Goal: Transaction & Acquisition: Book appointment/travel/reservation

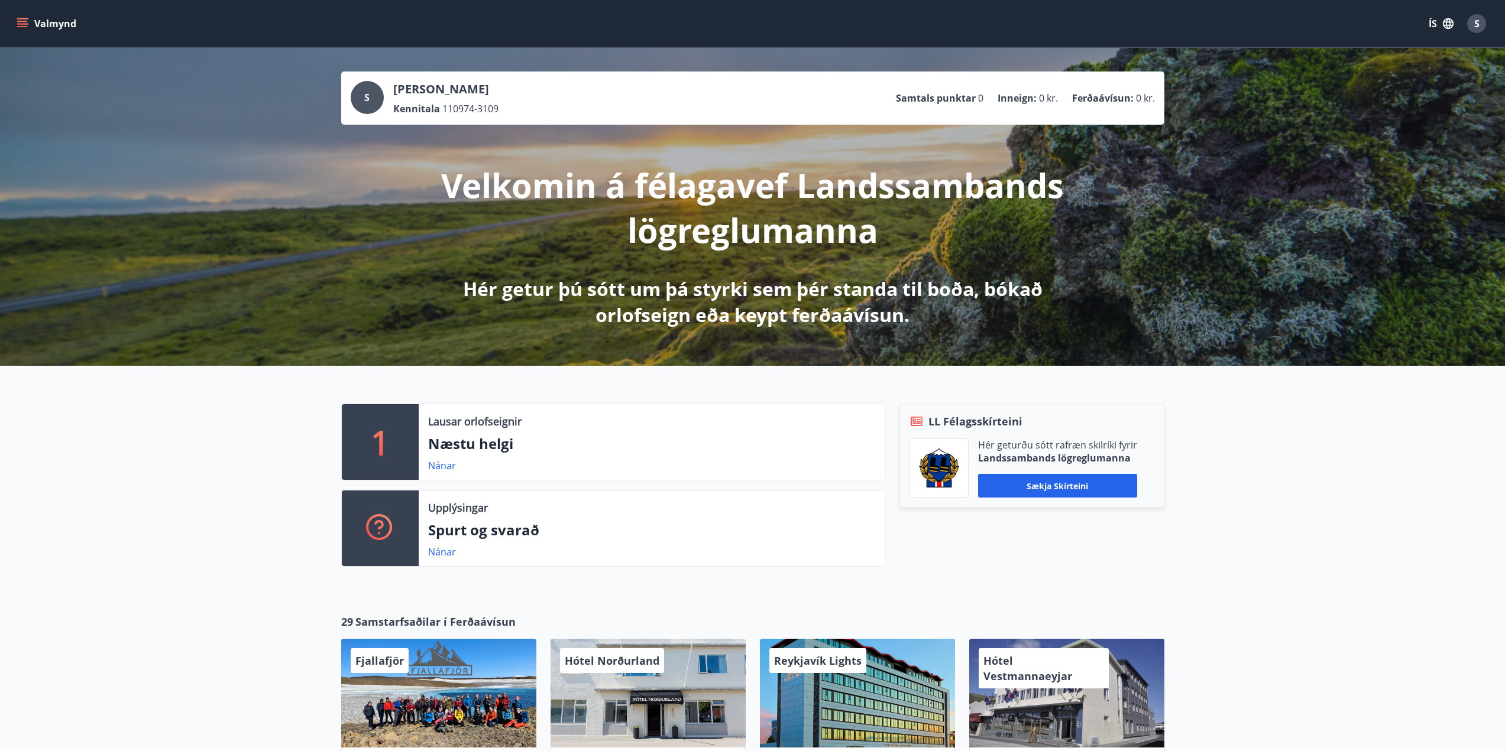
click at [17, 22] on icon "menu" at bounding box center [22, 21] width 11 height 1
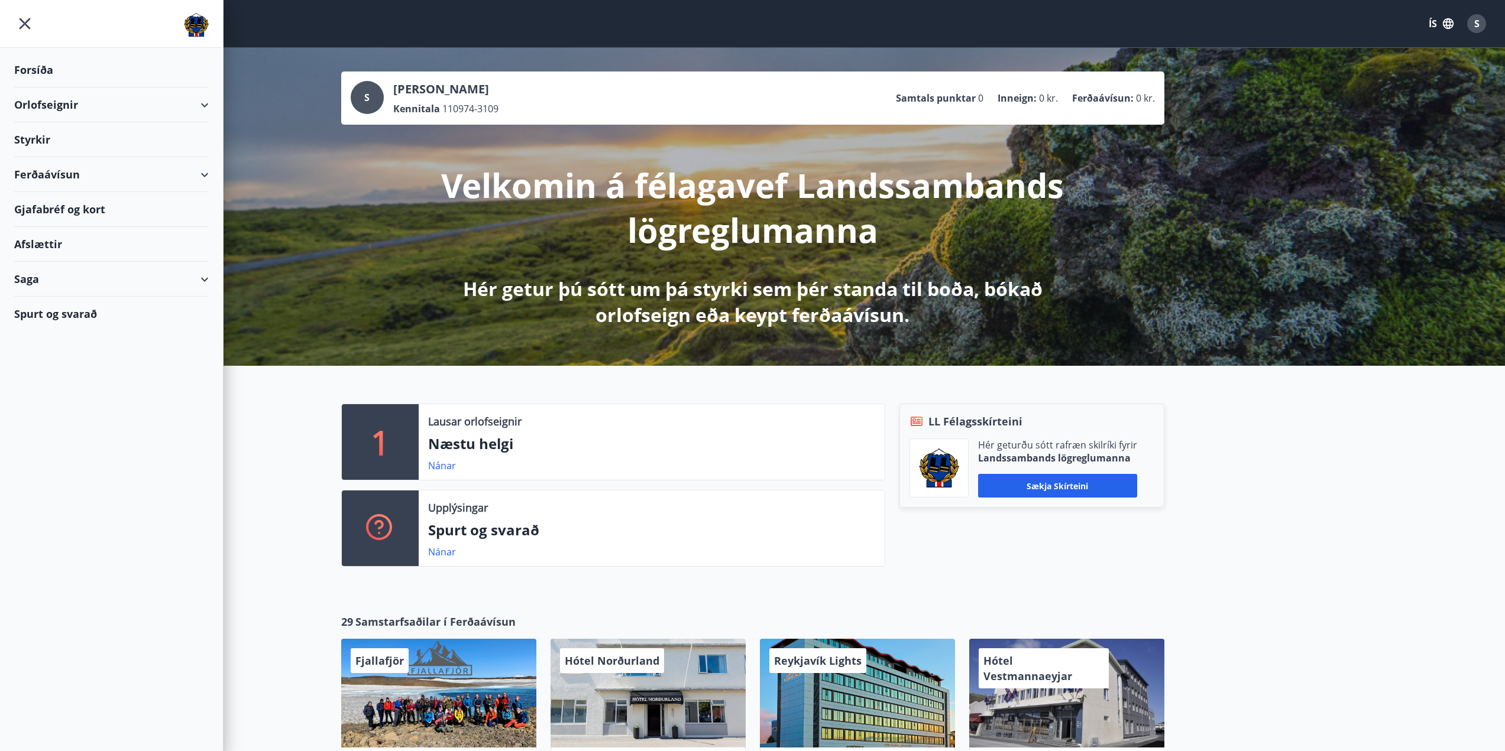
click at [204, 103] on div "Orlofseignir" at bounding box center [111, 104] width 195 height 35
click at [33, 137] on div "Framboð" at bounding box center [112, 134] width 176 height 25
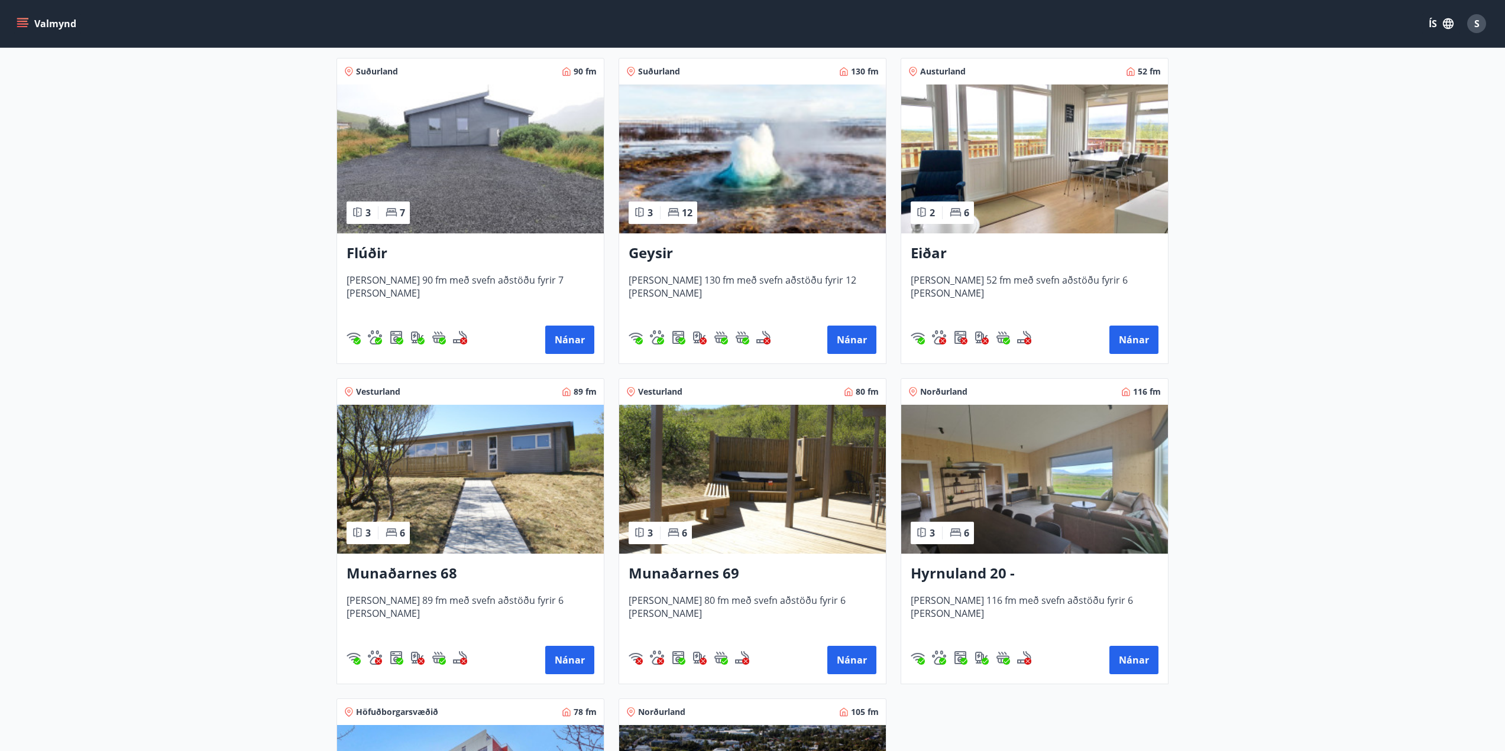
scroll to position [236, 0]
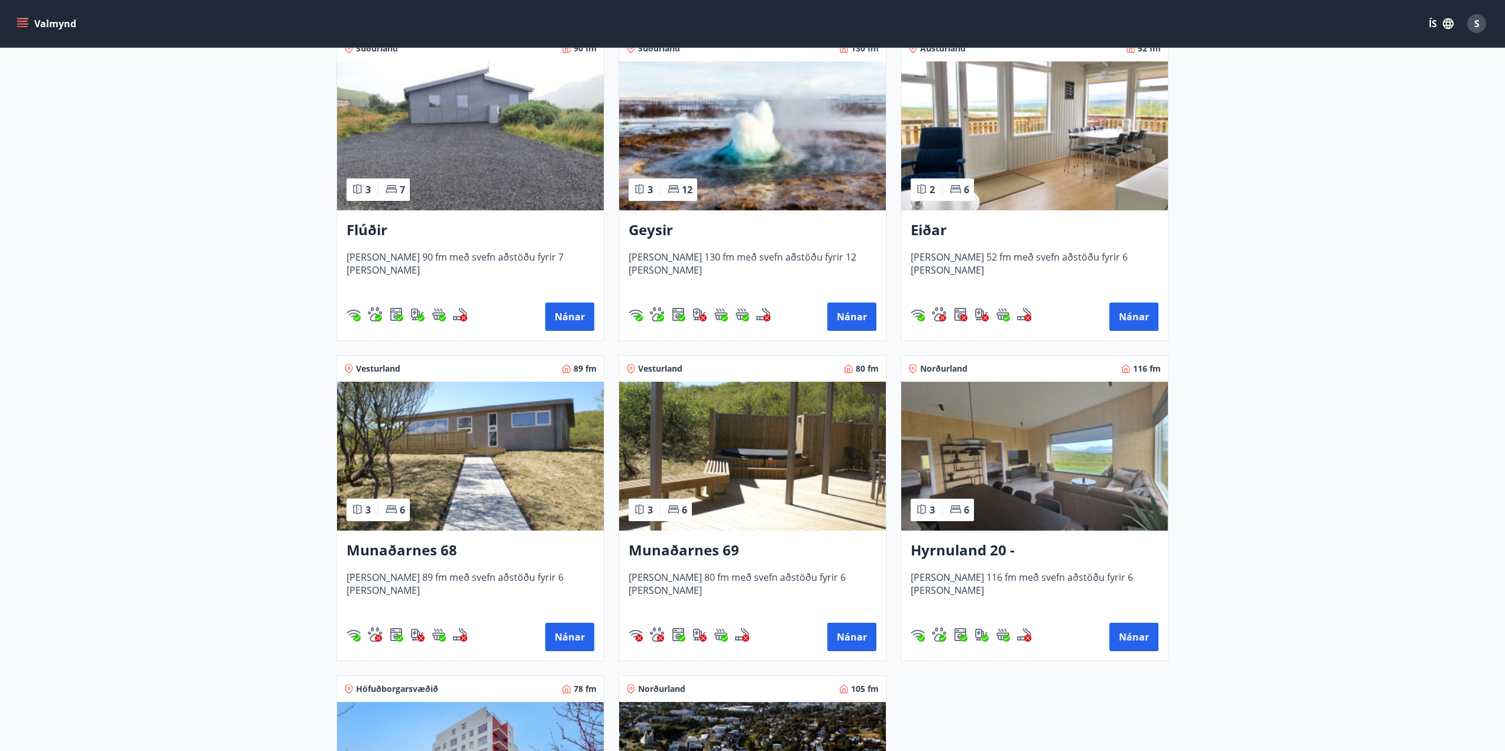
click at [1064, 480] on img at bounding box center [1034, 456] width 267 height 149
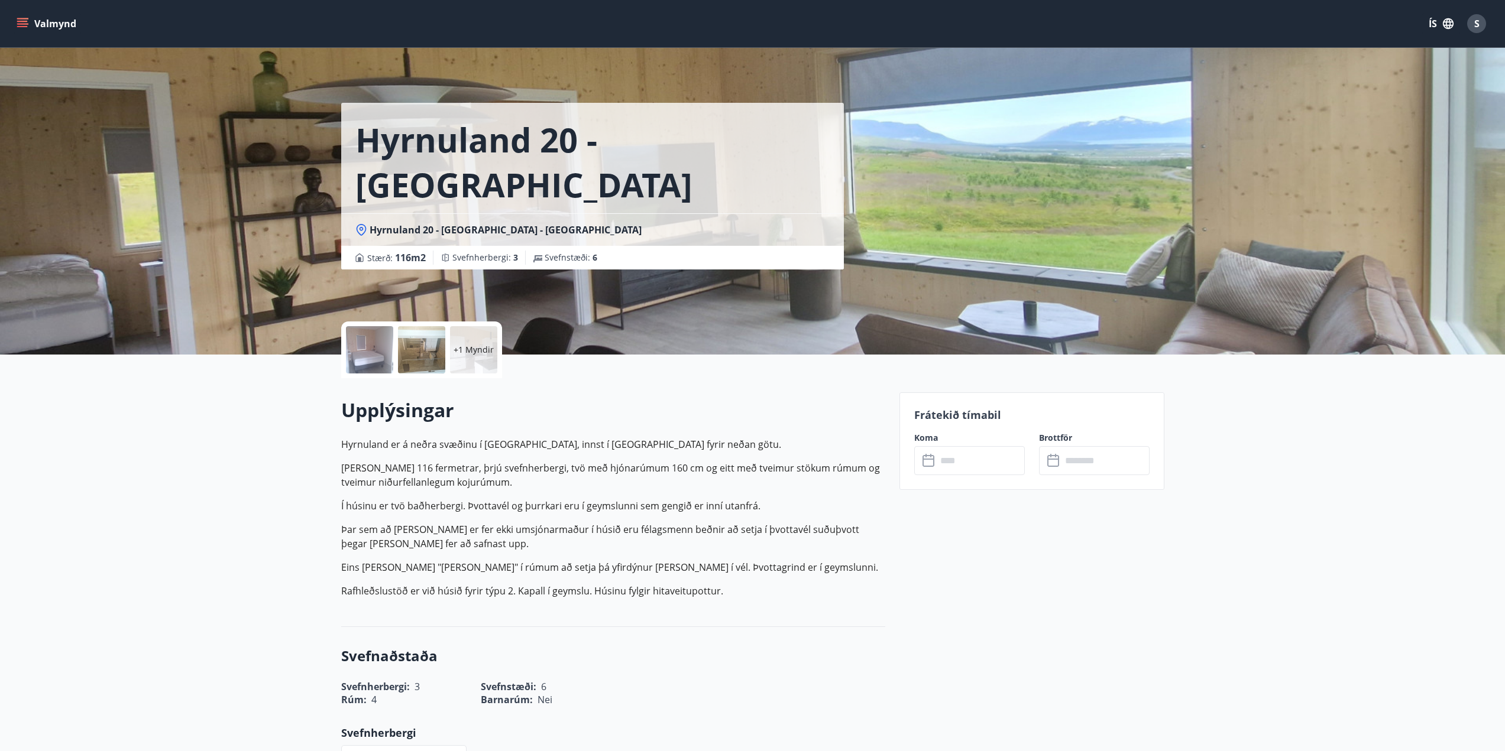
click at [361, 354] on div at bounding box center [369, 349] width 47 height 47
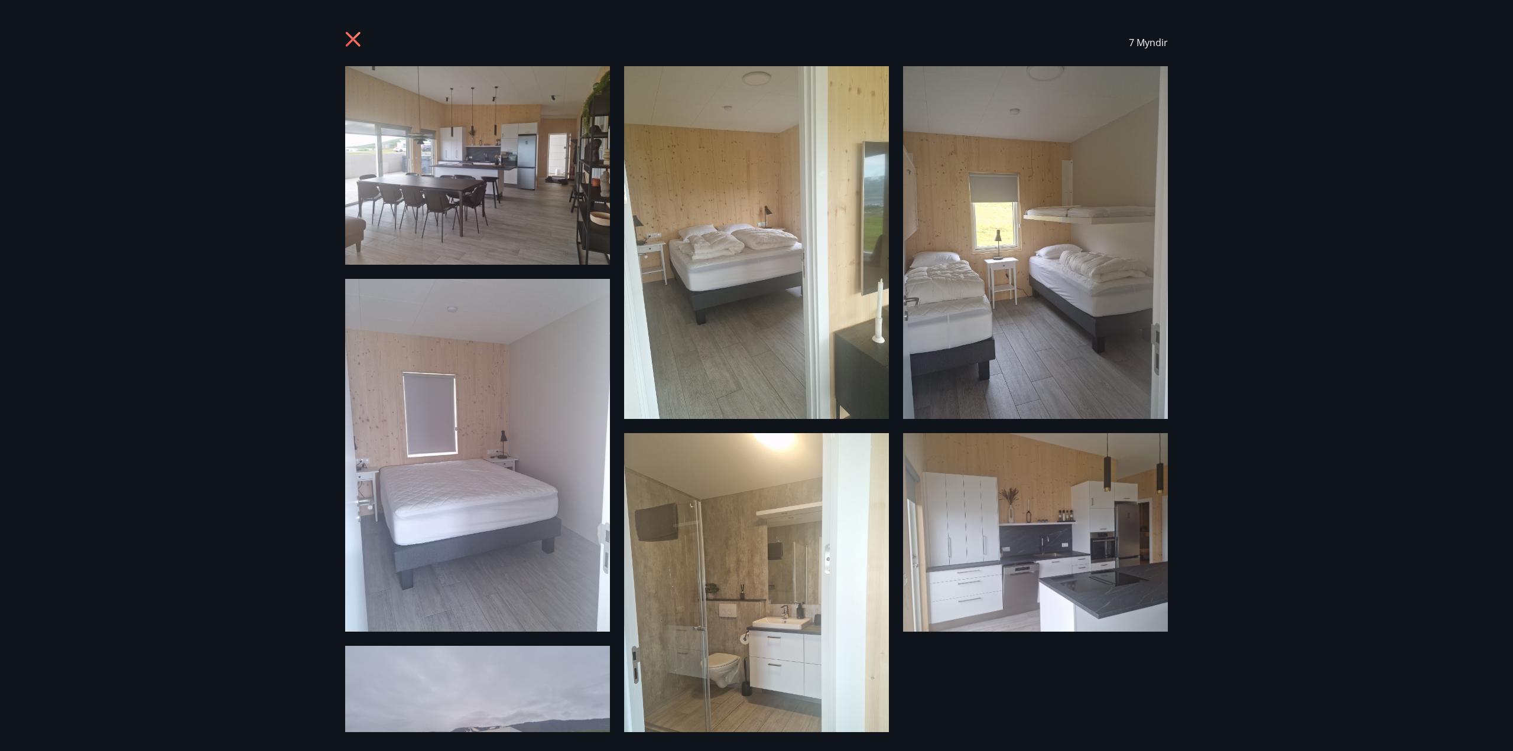
click at [529, 200] on img at bounding box center [477, 165] width 265 height 199
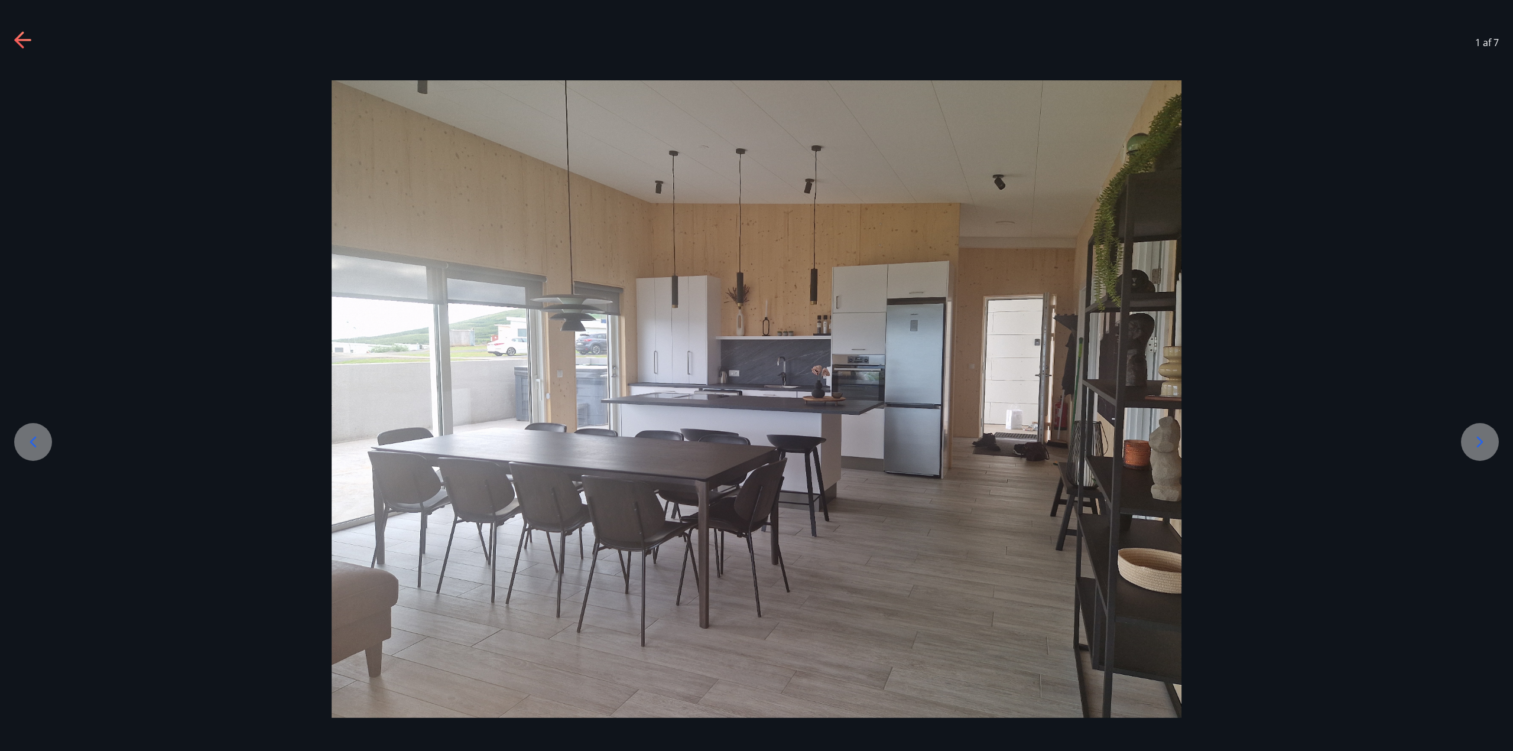
click at [1473, 438] on icon at bounding box center [1480, 442] width 19 height 19
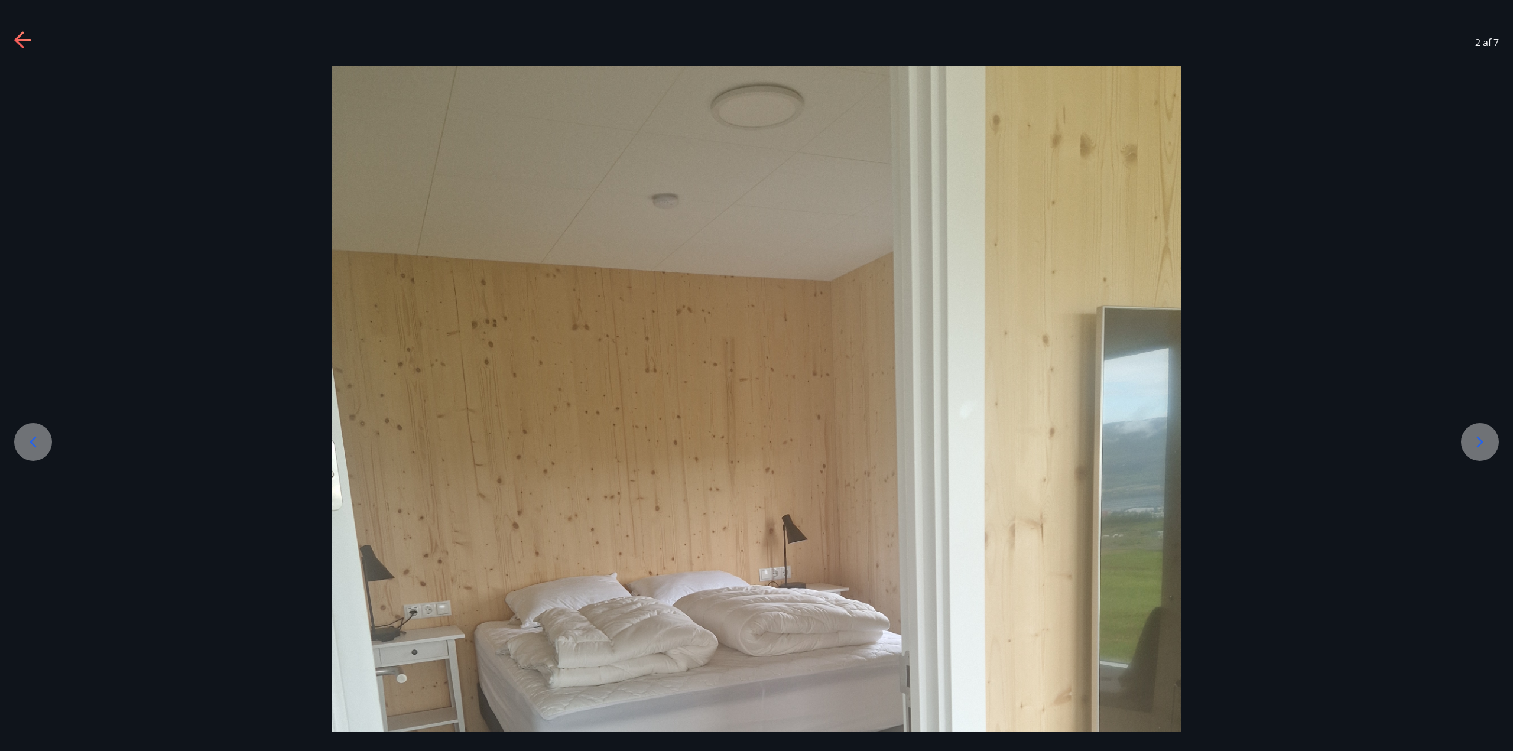
click at [1473, 438] on icon at bounding box center [1480, 442] width 19 height 19
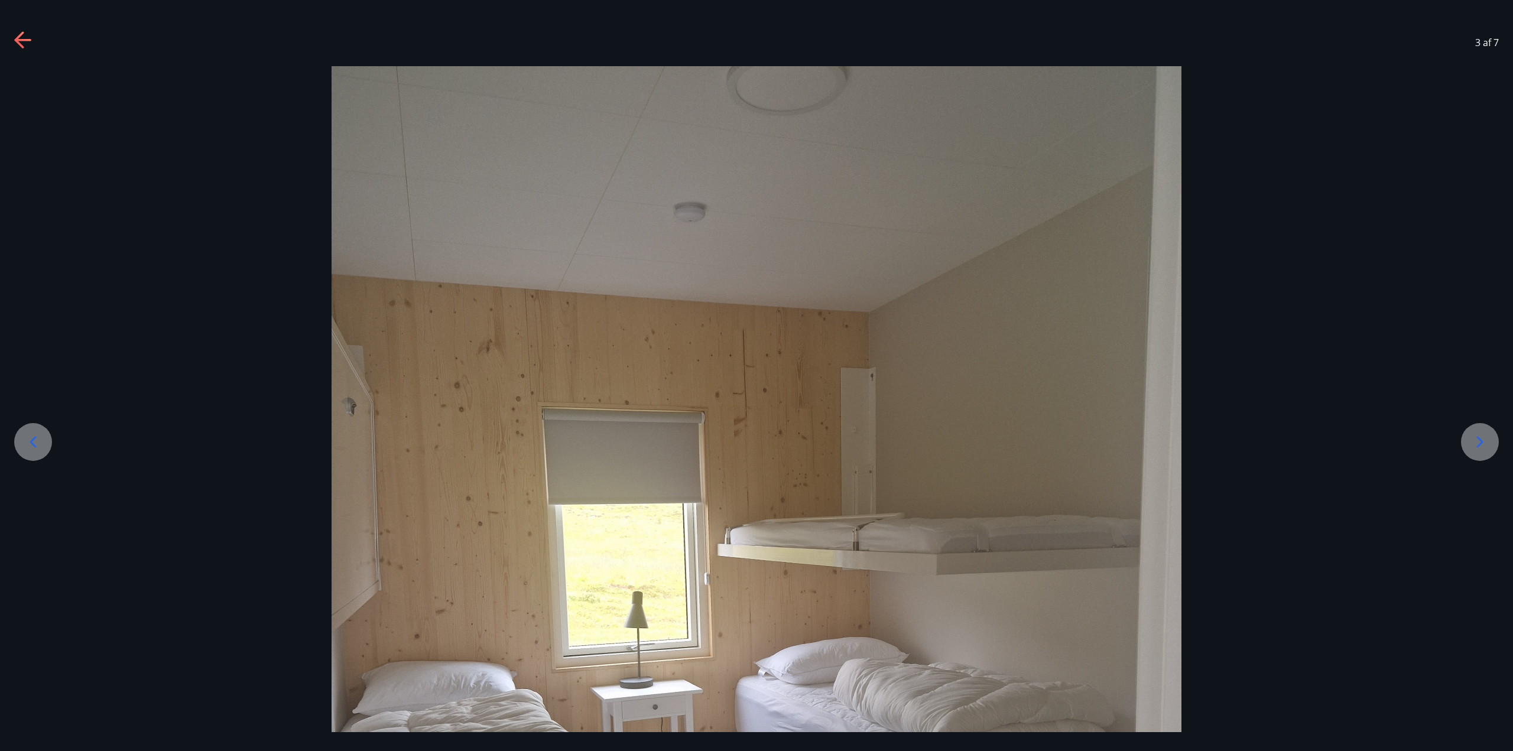
click at [1473, 438] on icon at bounding box center [1480, 442] width 19 height 19
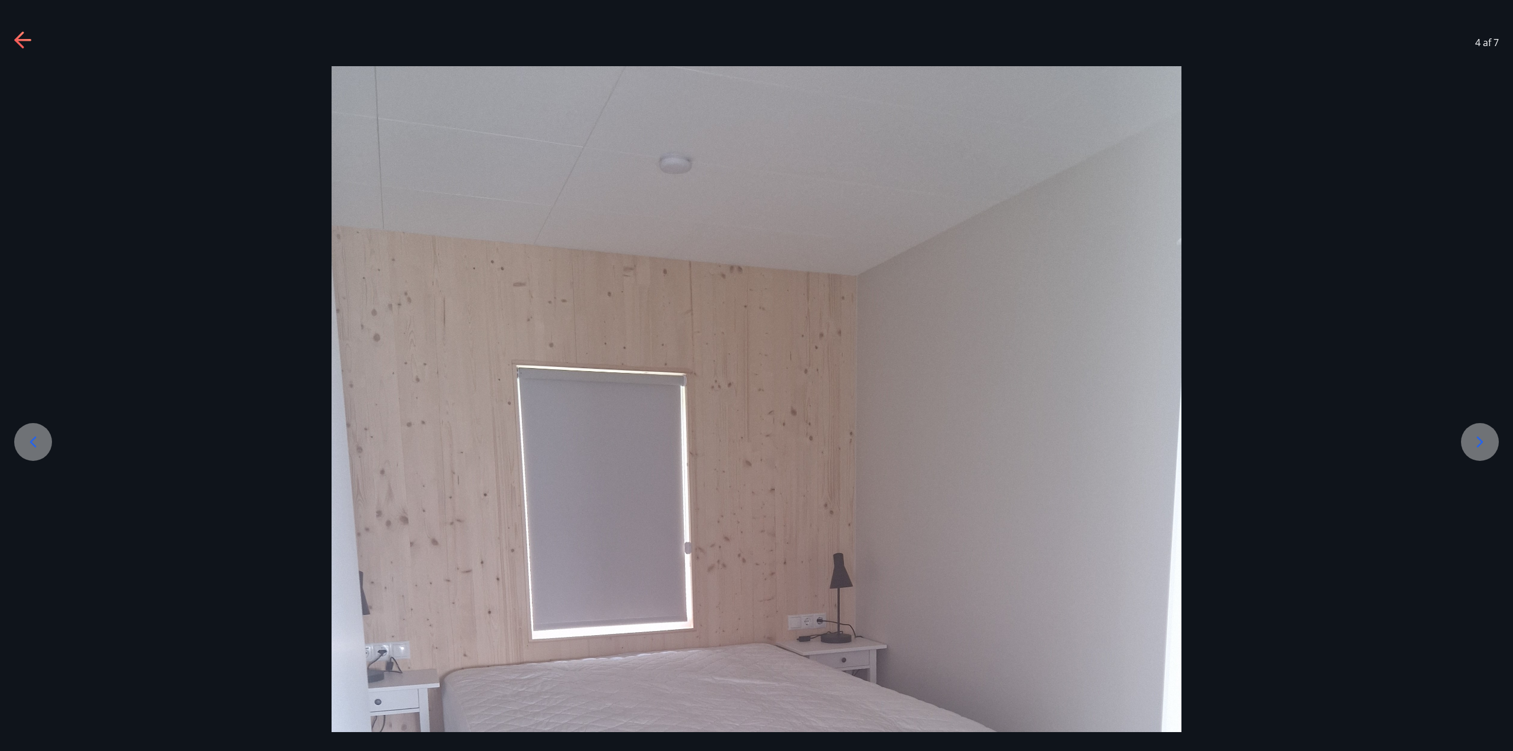
click at [1473, 438] on icon at bounding box center [1480, 442] width 19 height 19
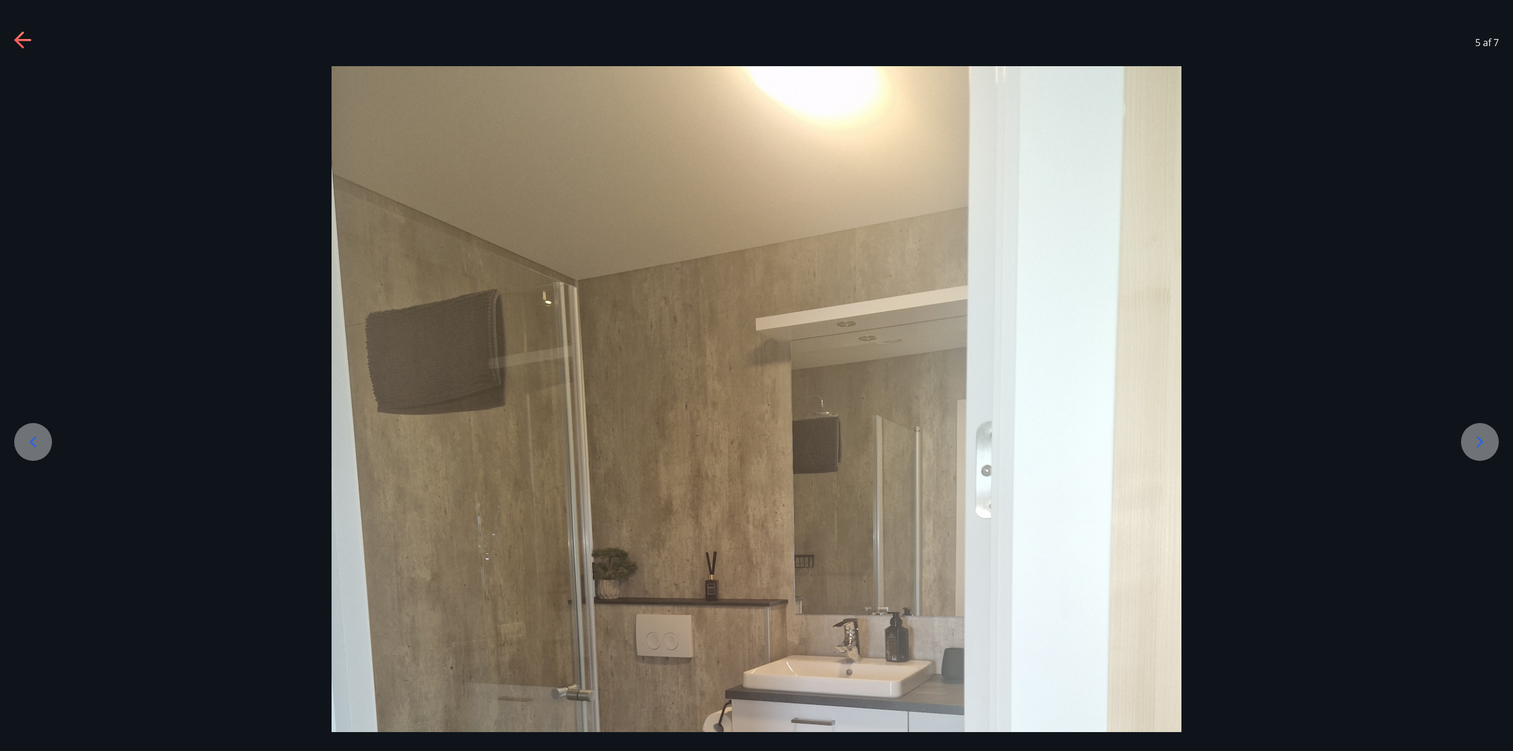
click at [1473, 438] on icon at bounding box center [1480, 442] width 19 height 19
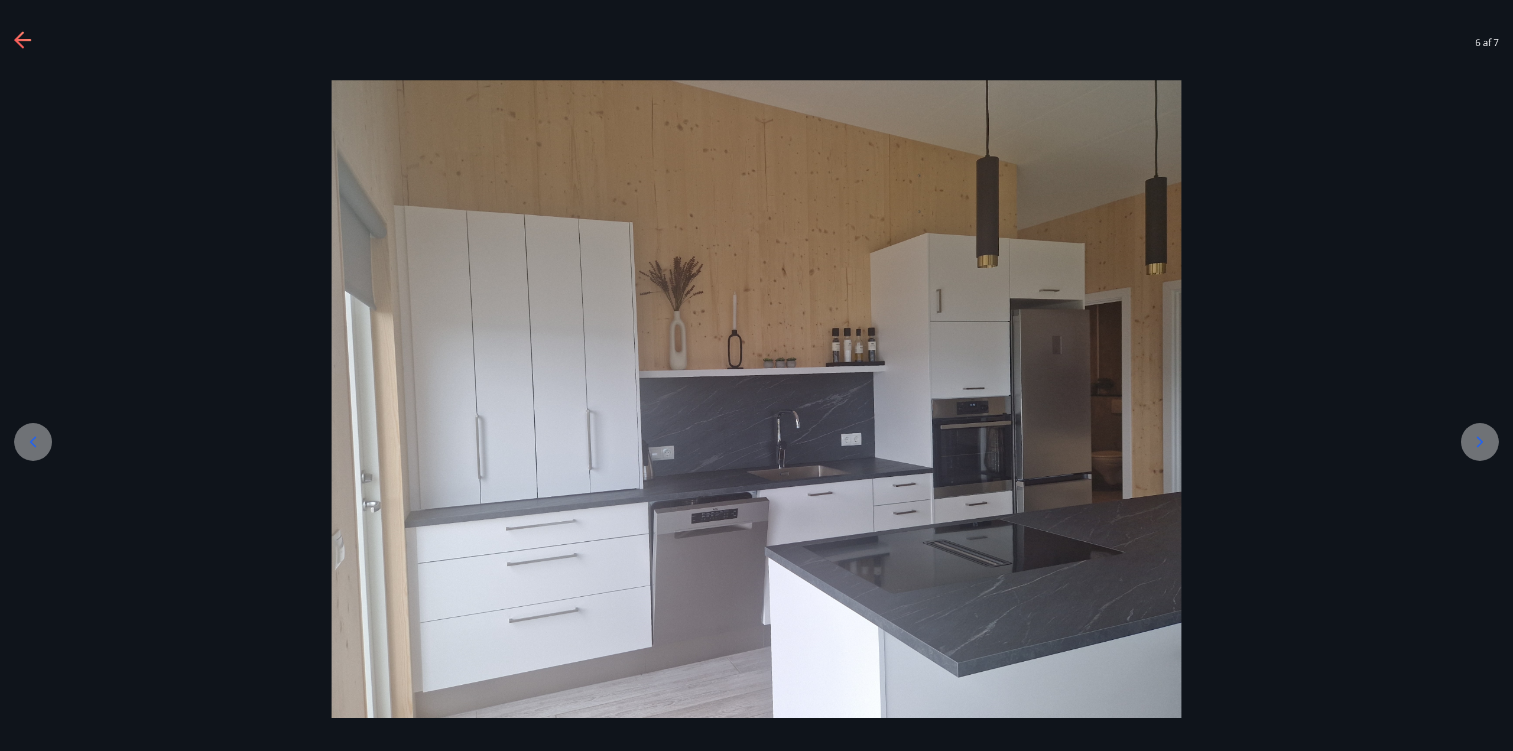
click at [1473, 438] on icon at bounding box center [1480, 442] width 19 height 19
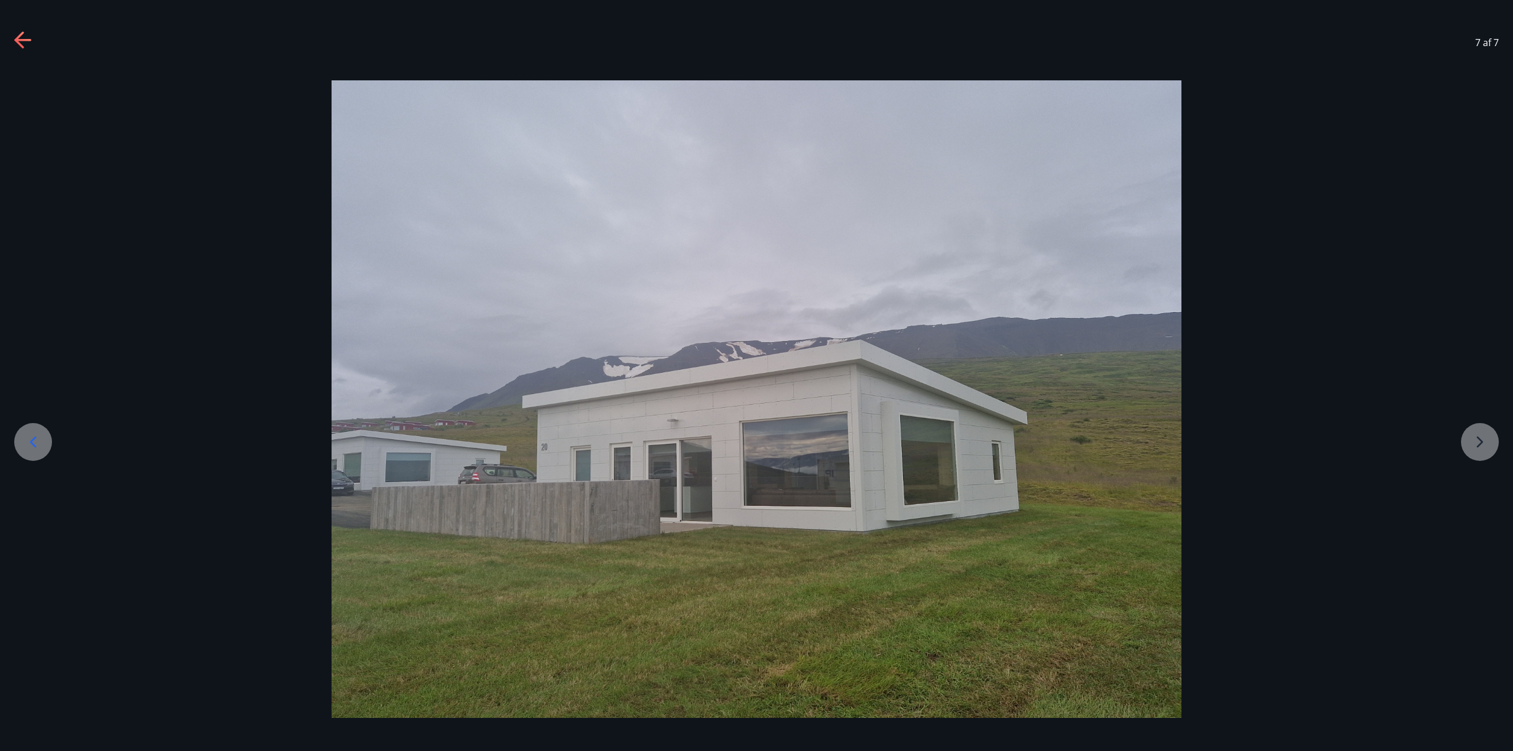
click at [1473, 438] on div at bounding box center [756, 399] width 1513 height 638
click at [19, 34] on icon at bounding box center [23, 40] width 19 height 19
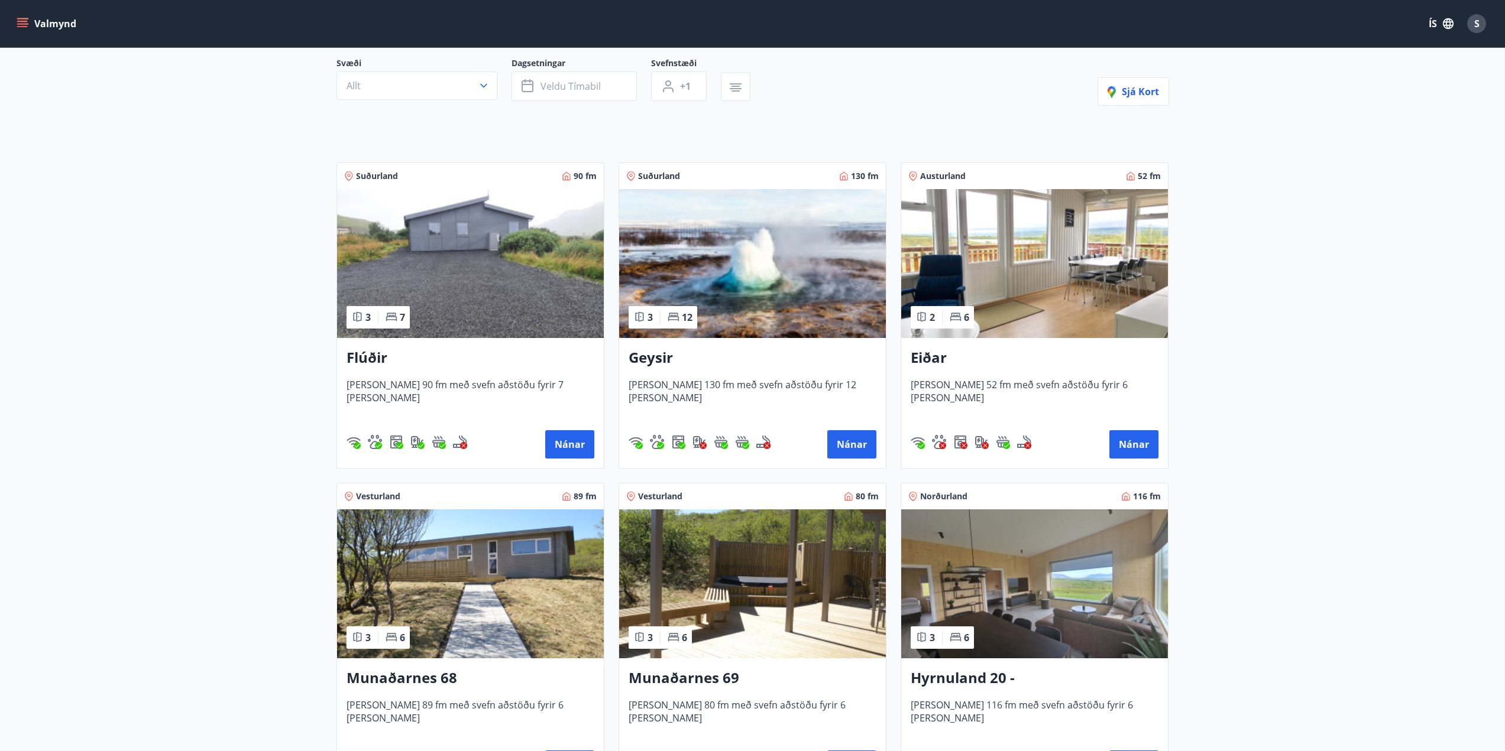
scroll to position [177, 0]
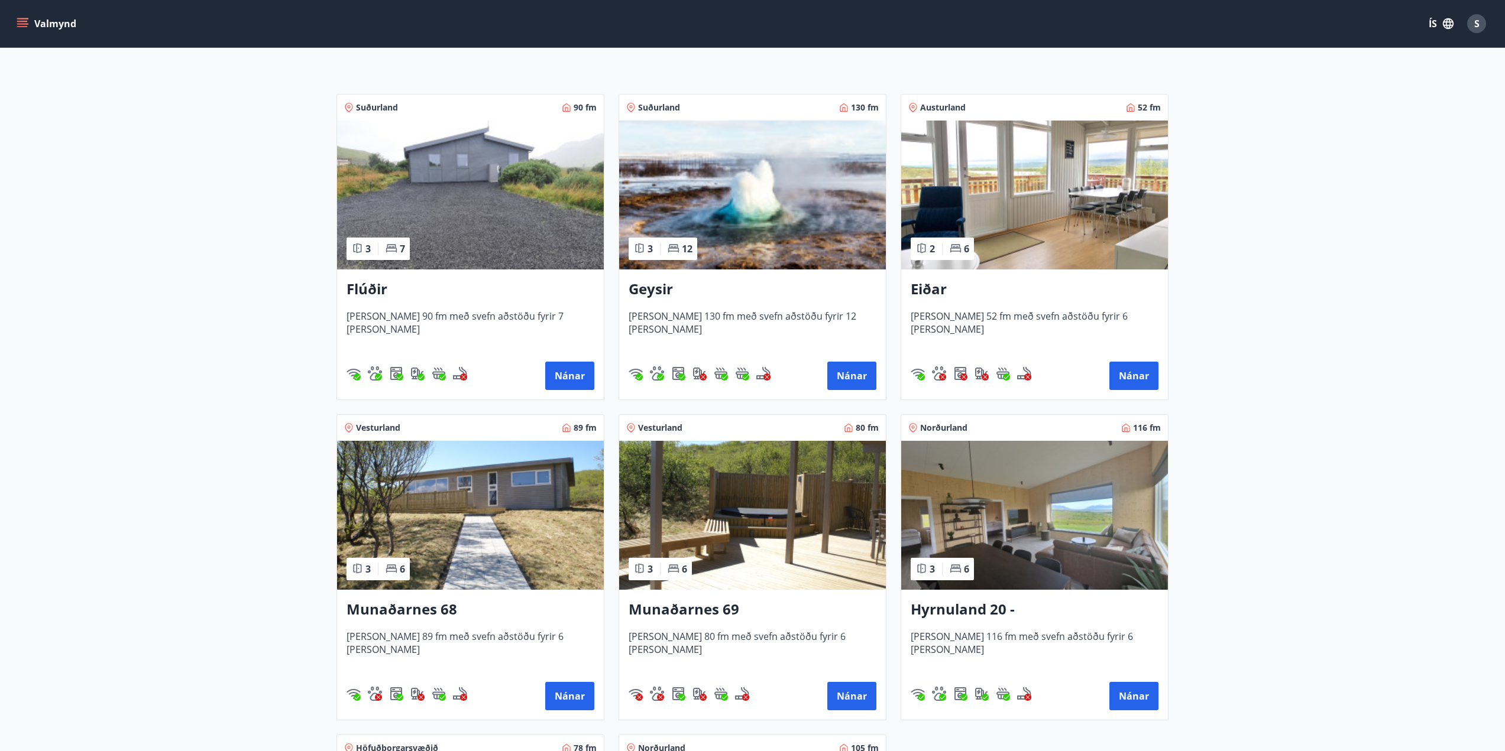
click at [778, 559] on img at bounding box center [752, 515] width 267 height 149
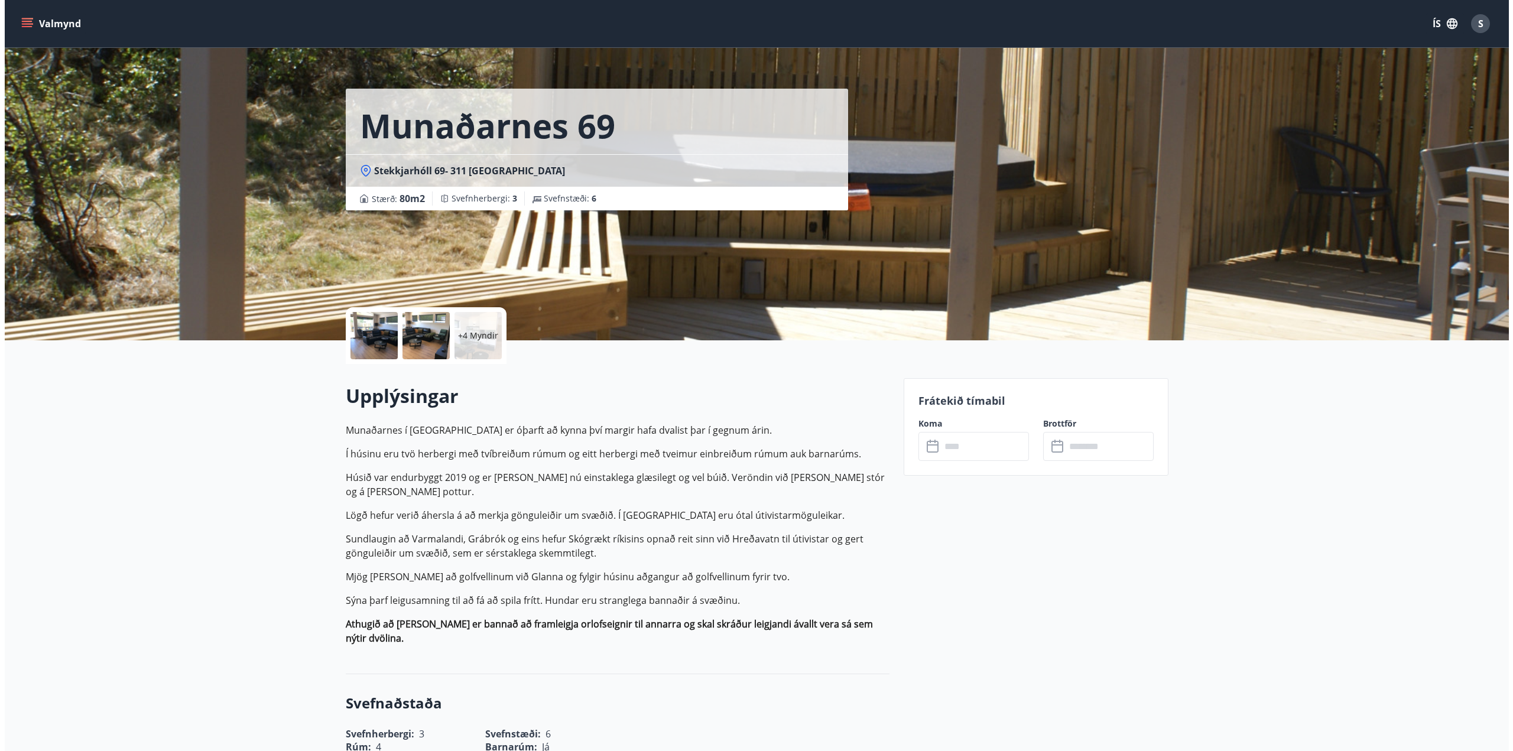
scroll to position [13, 0]
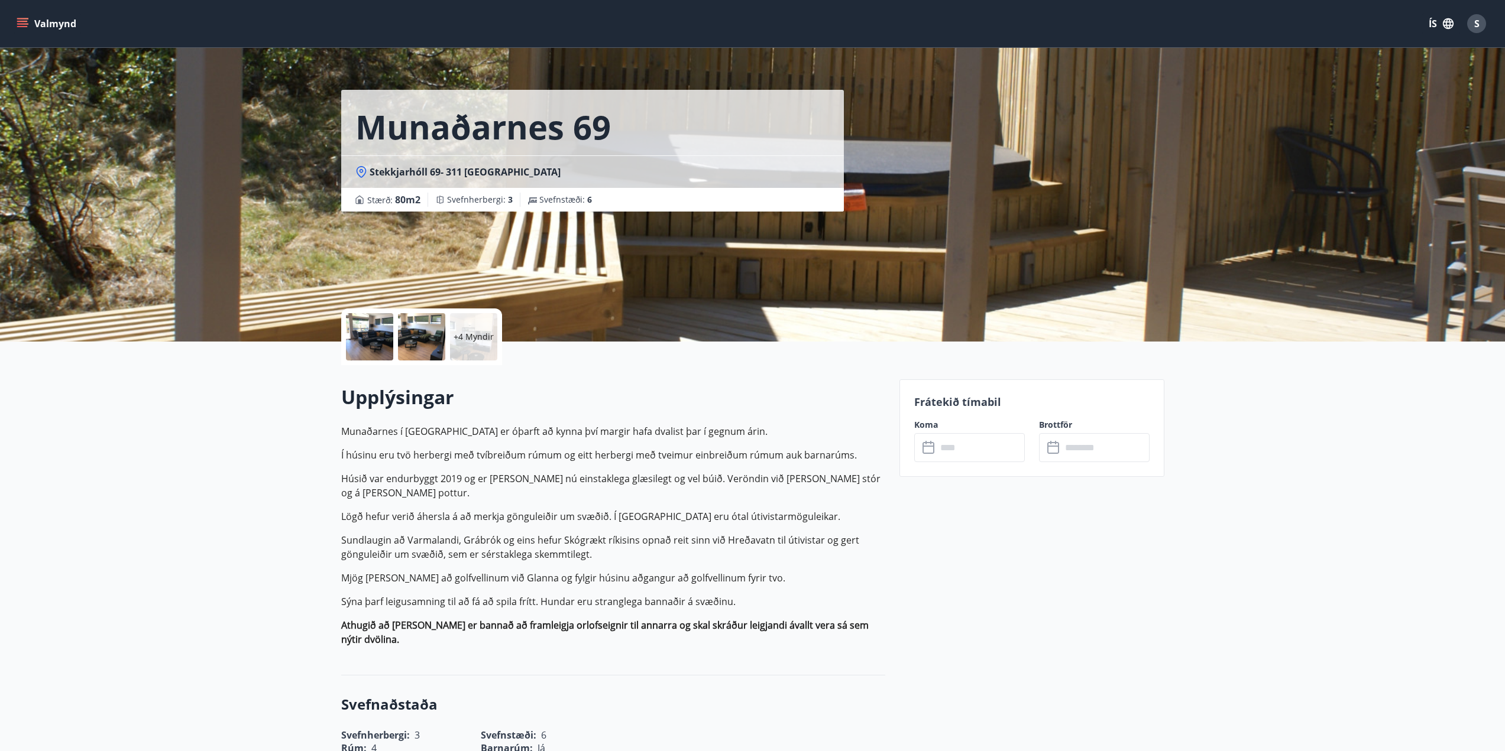
click at [367, 337] on div at bounding box center [369, 336] width 47 height 47
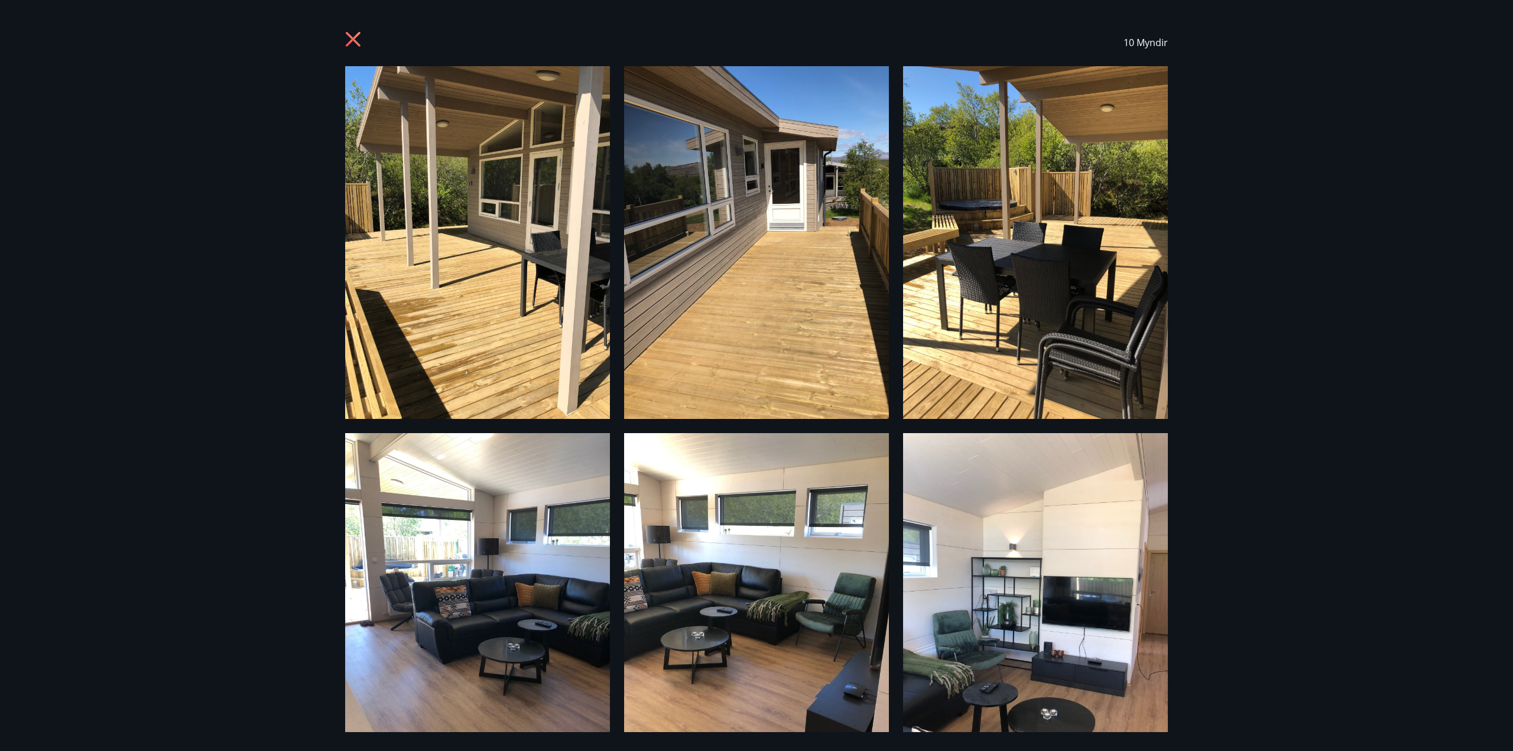
click at [472, 267] on img at bounding box center [477, 242] width 265 height 353
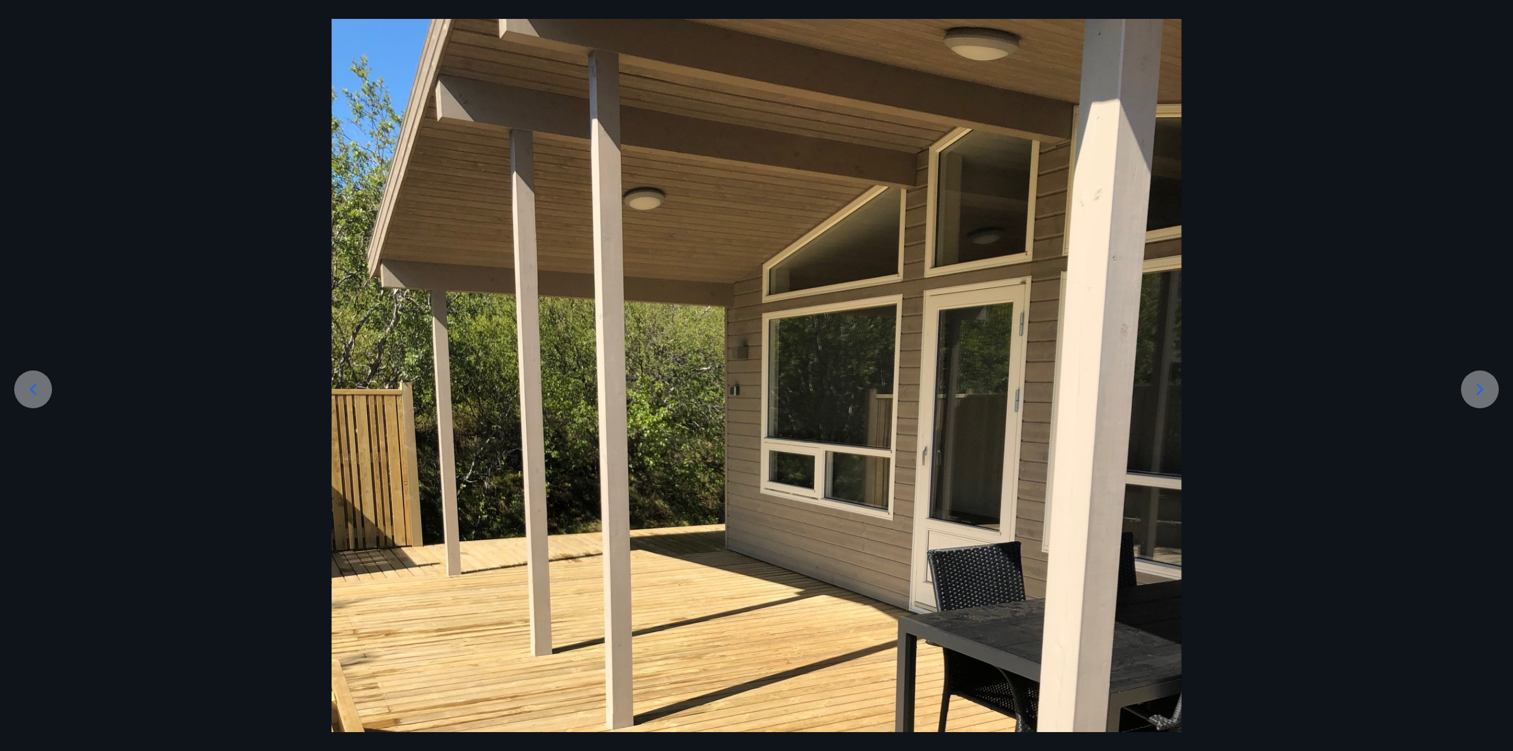
scroll to position [118, 0]
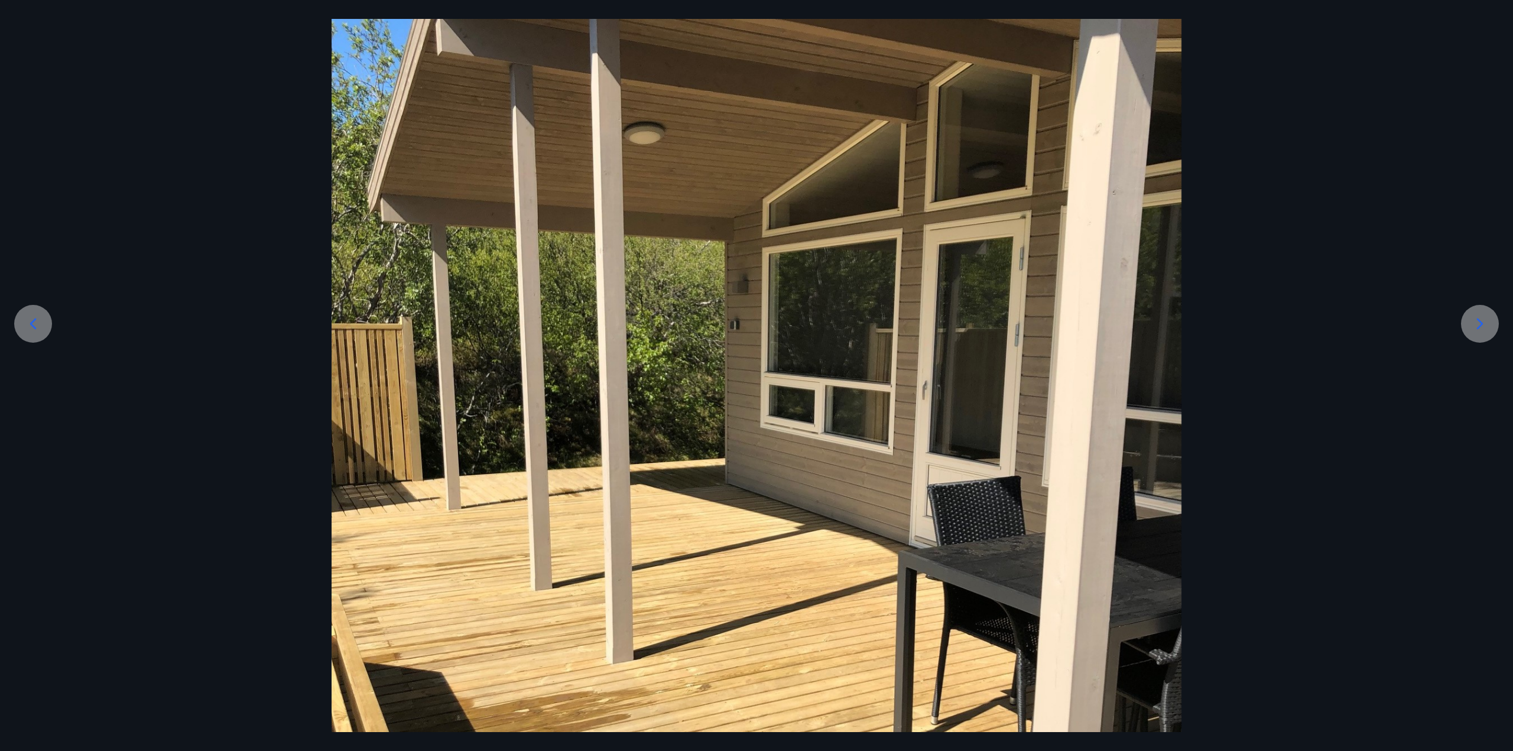
click at [1474, 322] on icon at bounding box center [1480, 324] width 19 height 19
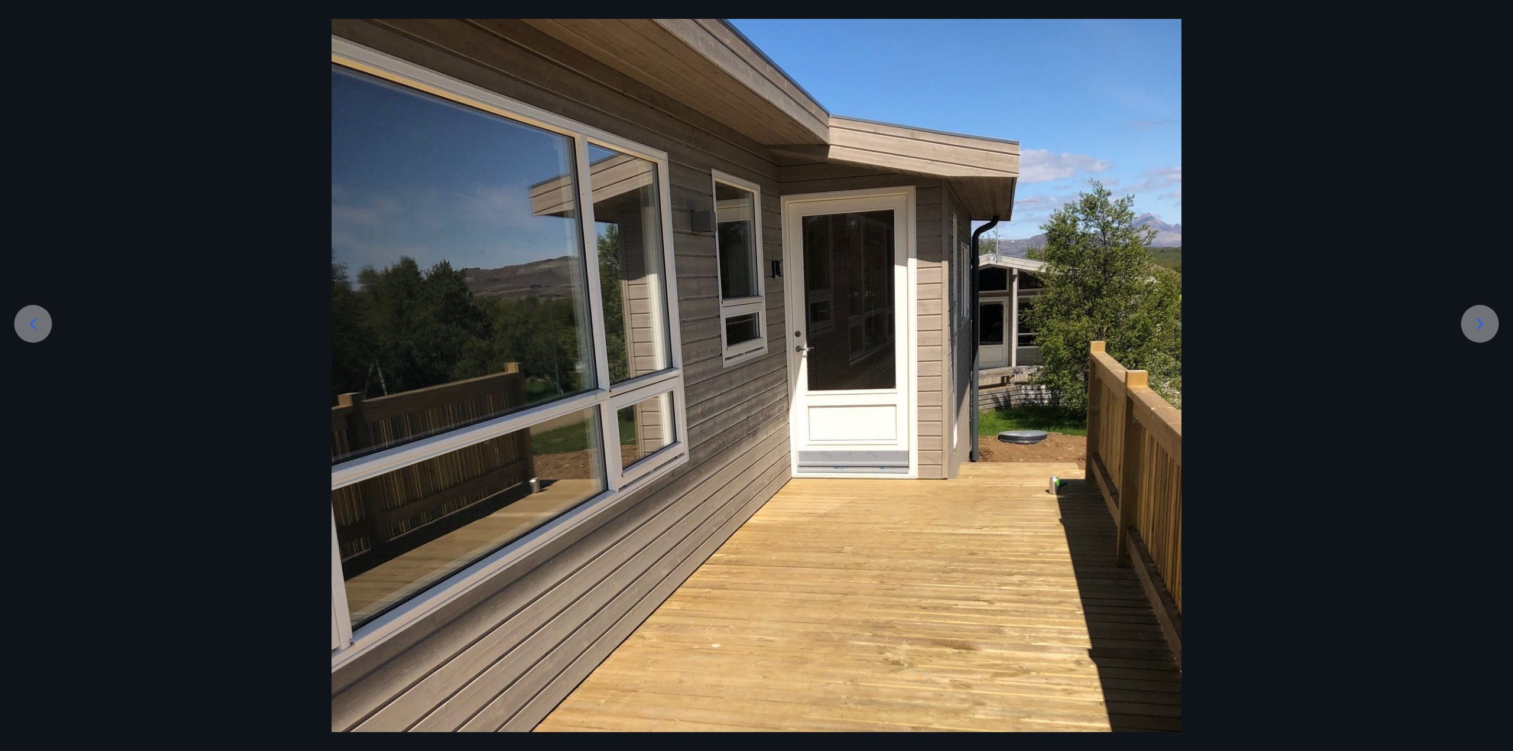
click at [1474, 322] on icon at bounding box center [1480, 324] width 19 height 19
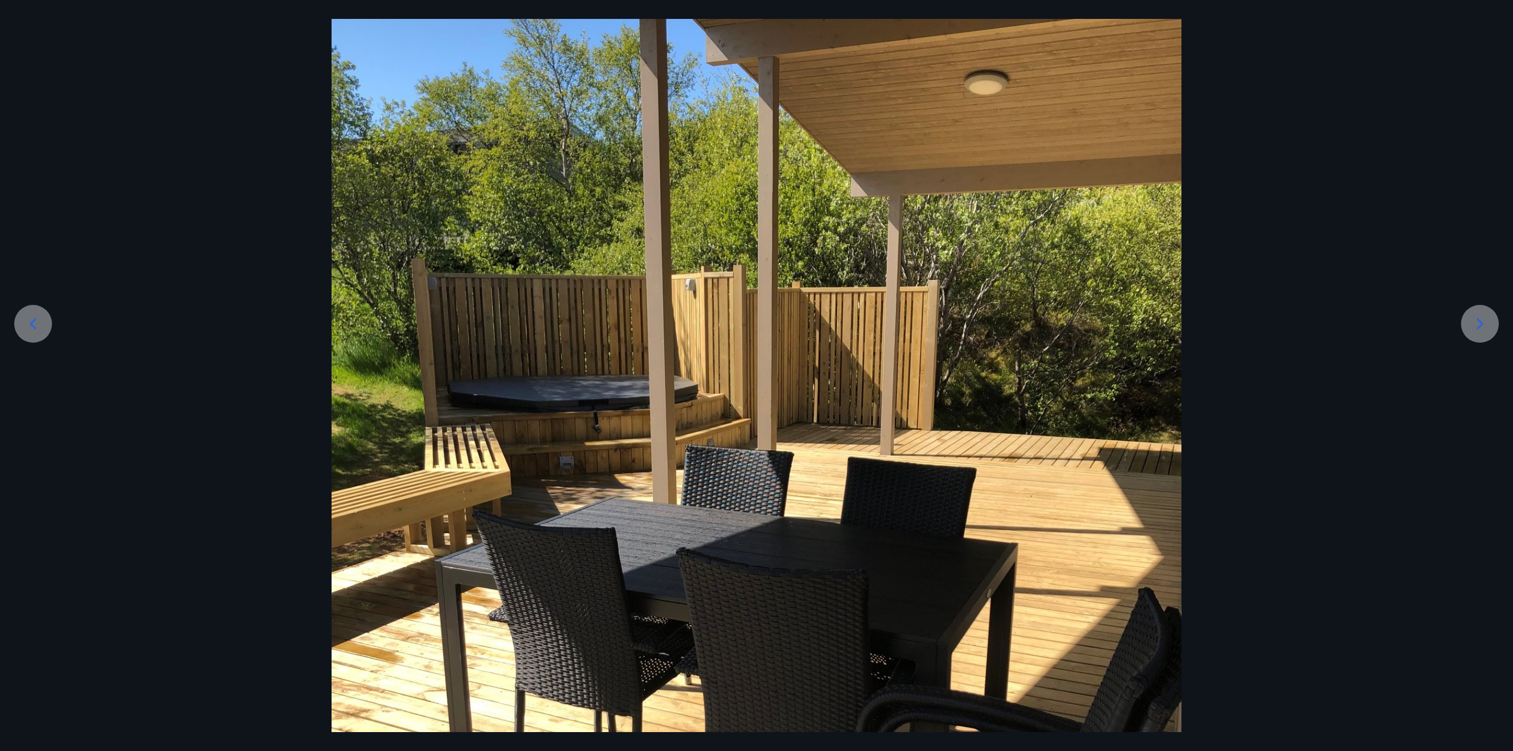
click at [1470, 321] on div at bounding box center [1480, 324] width 38 height 38
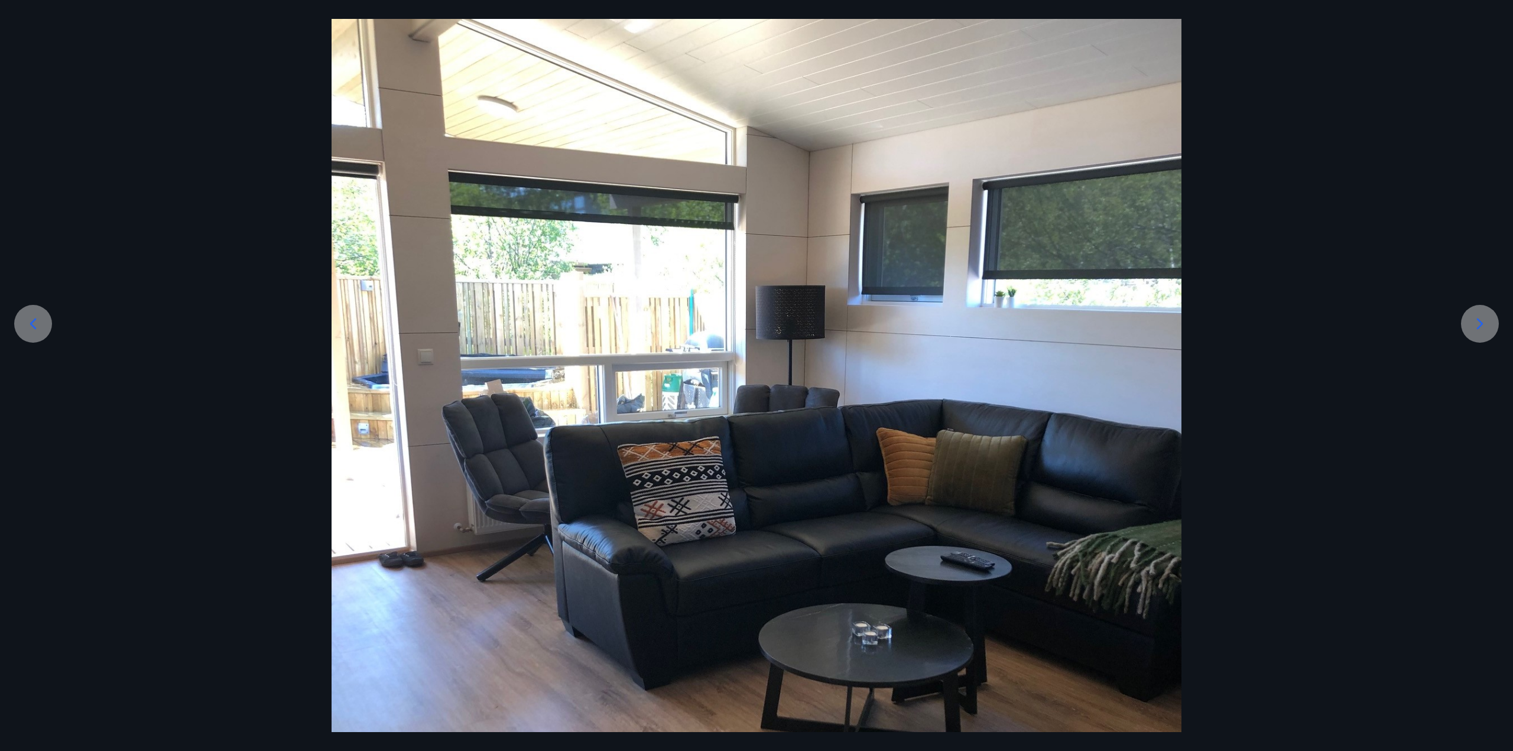
click at [1470, 321] on div at bounding box center [1480, 324] width 38 height 38
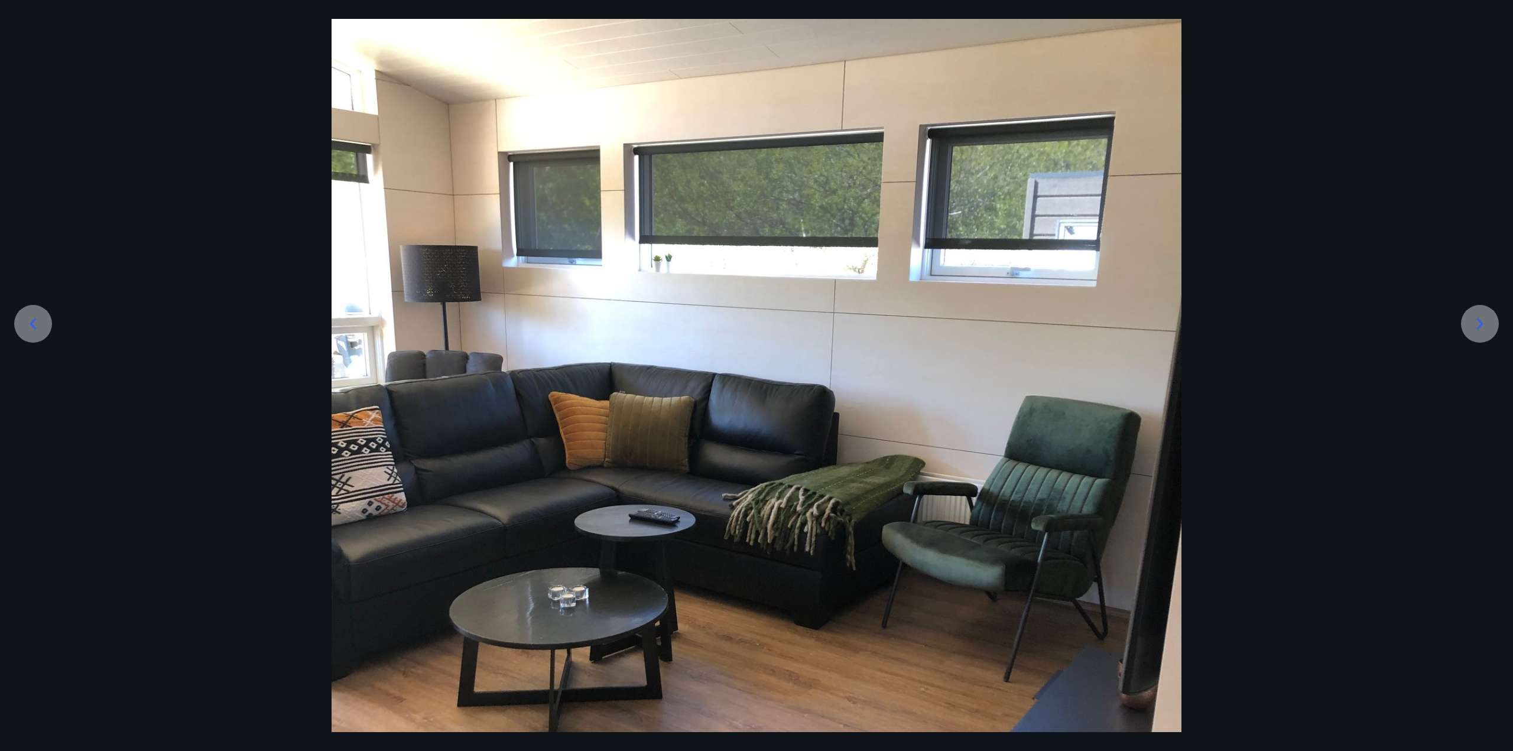
click at [1470, 321] on div at bounding box center [1480, 324] width 38 height 38
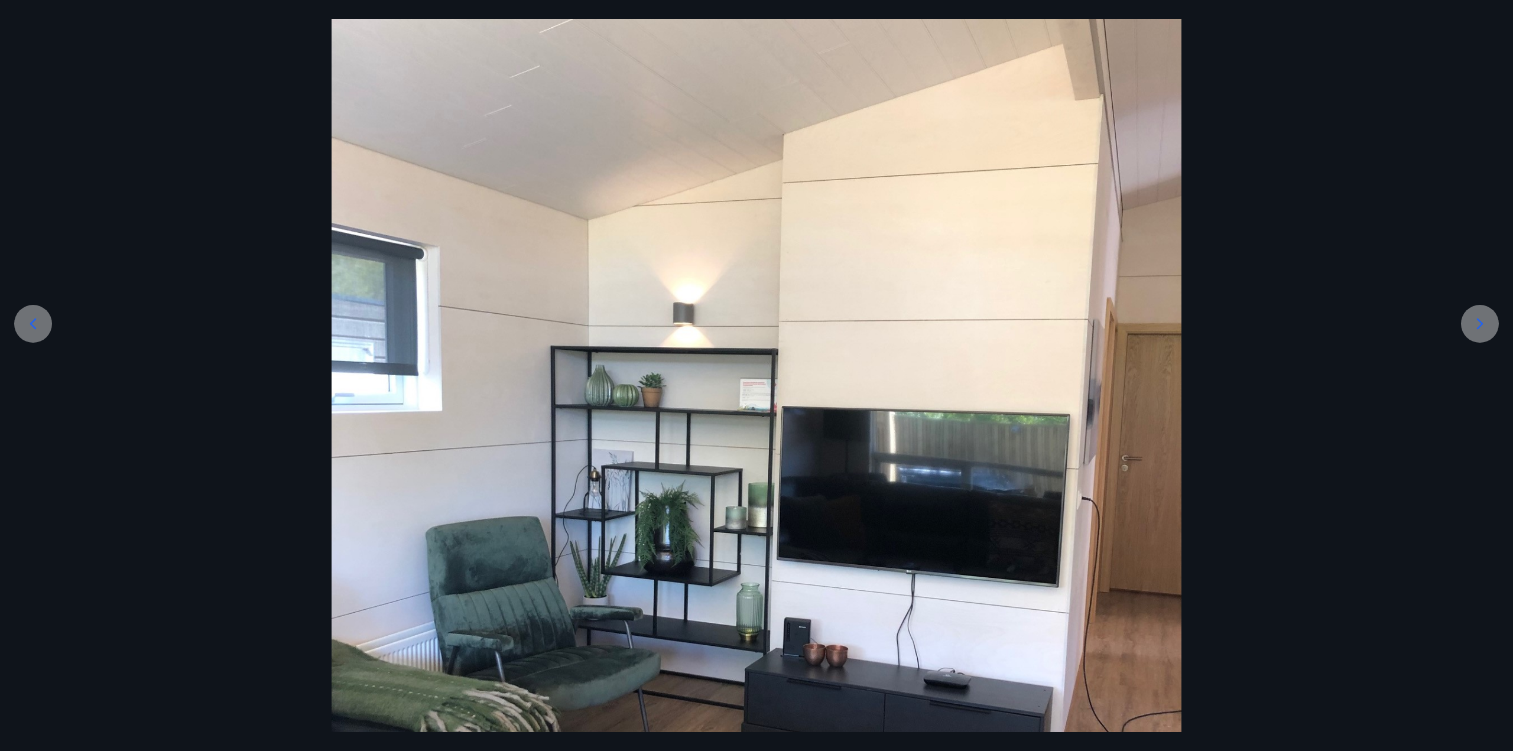
click at [1479, 317] on icon at bounding box center [1480, 324] width 19 height 19
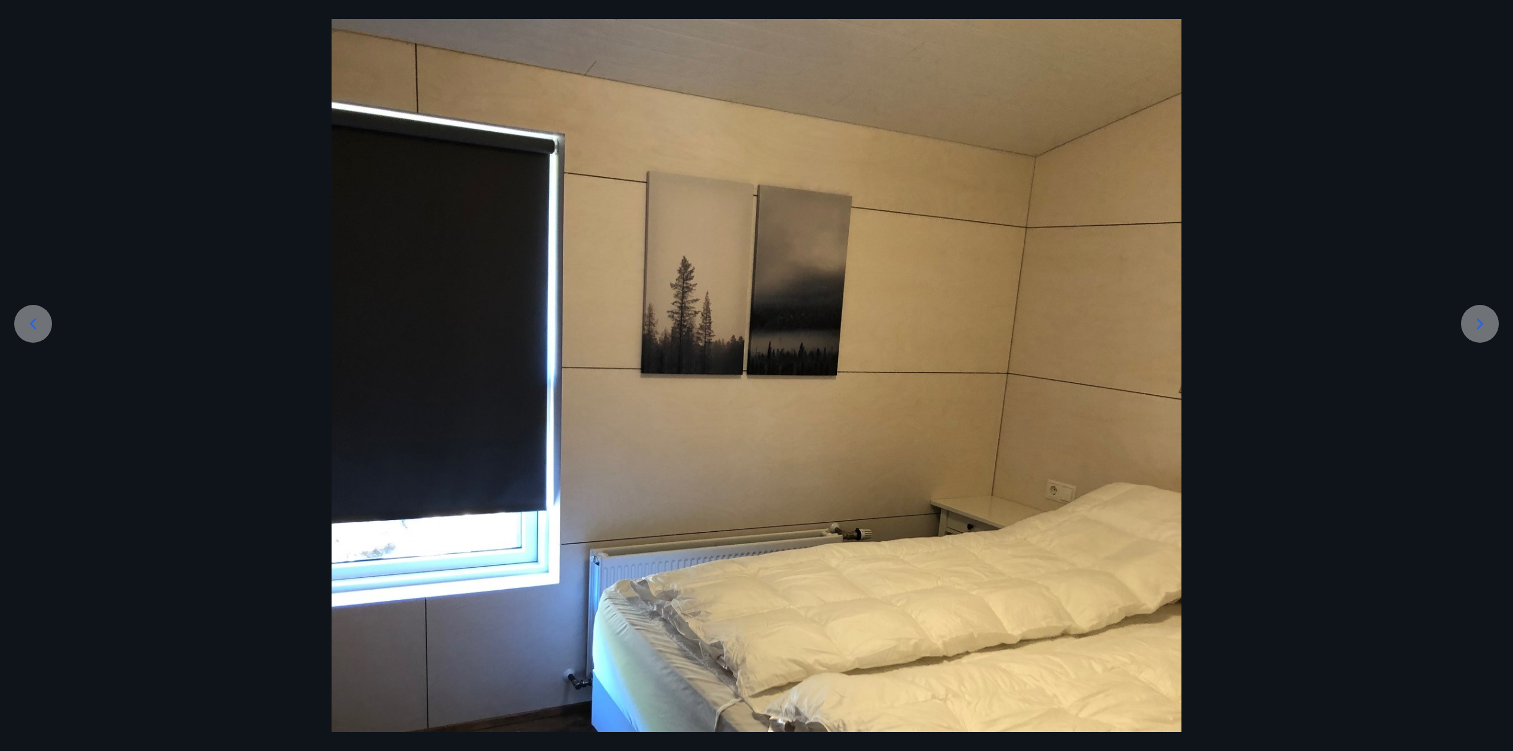
click at [1483, 310] on div at bounding box center [1480, 324] width 38 height 38
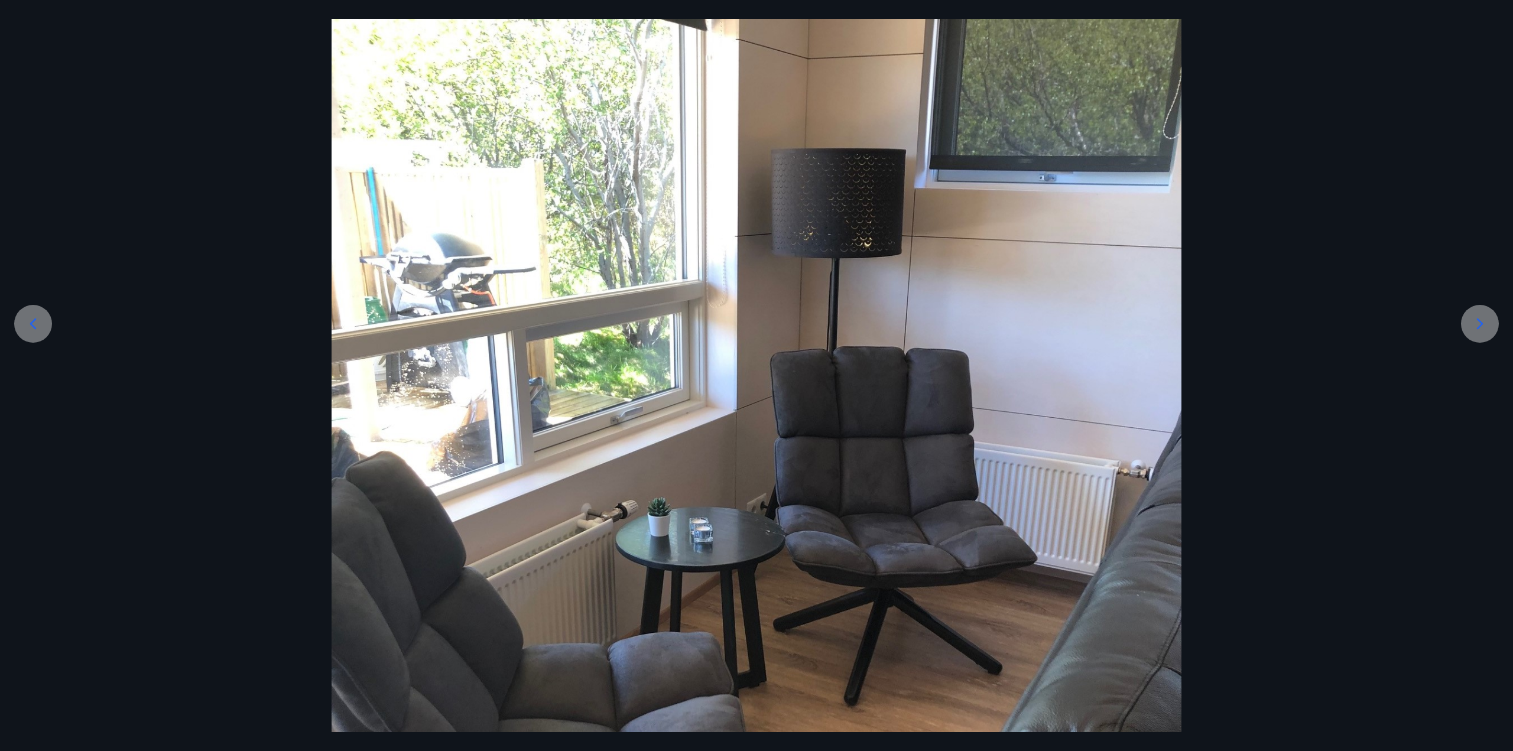
click at [27, 317] on icon at bounding box center [33, 324] width 19 height 19
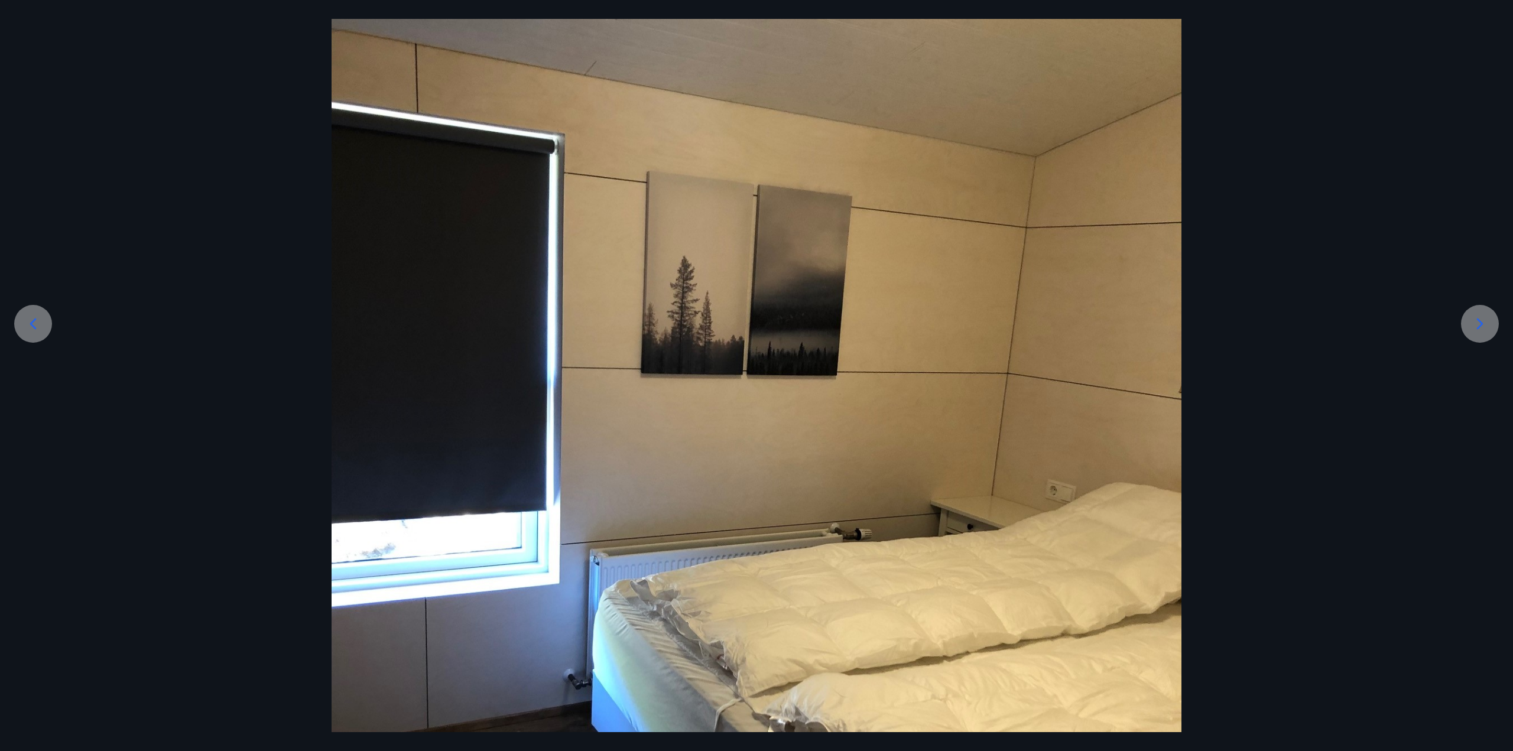
click at [1488, 324] on icon at bounding box center [1480, 324] width 19 height 19
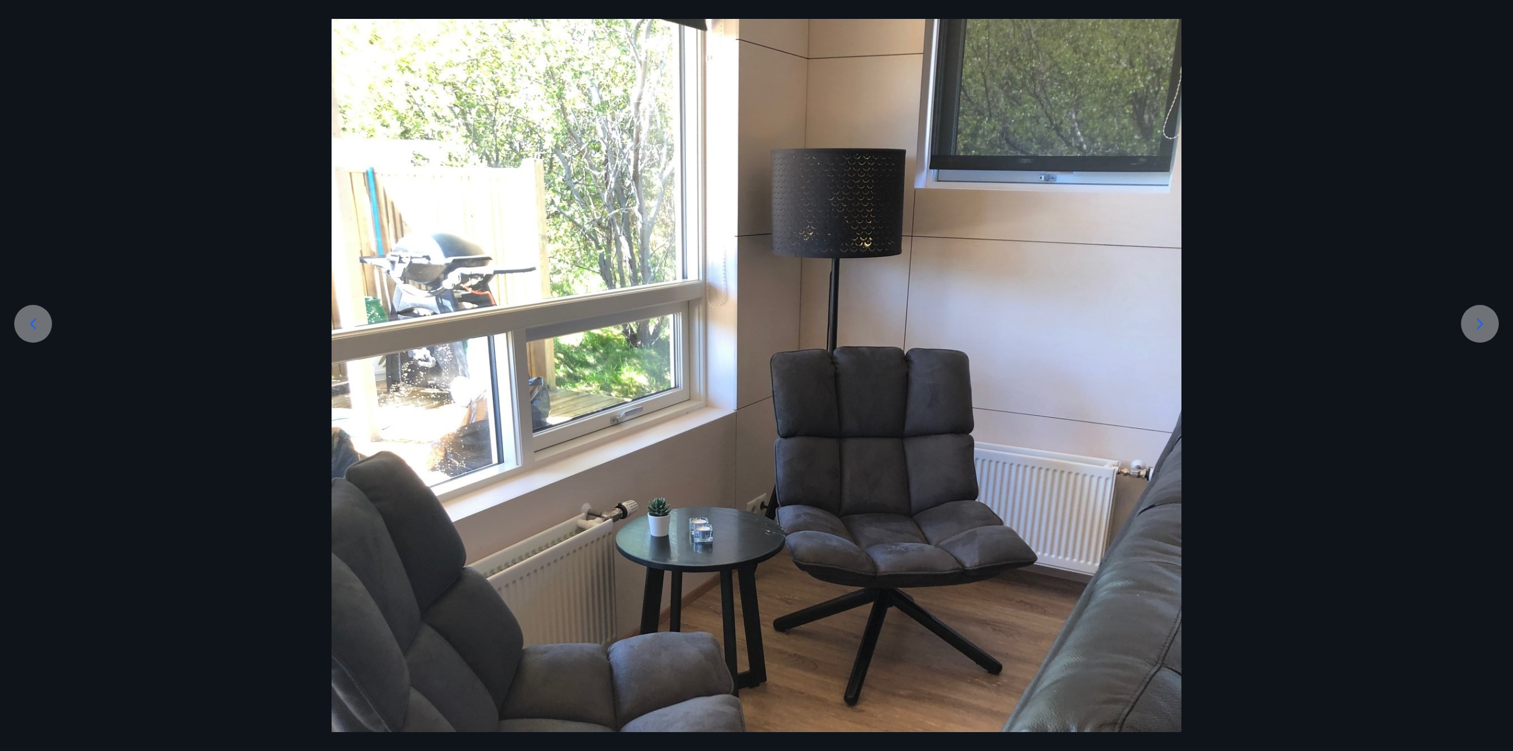
click at [1488, 324] on icon at bounding box center [1480, 324] width 19 height 19
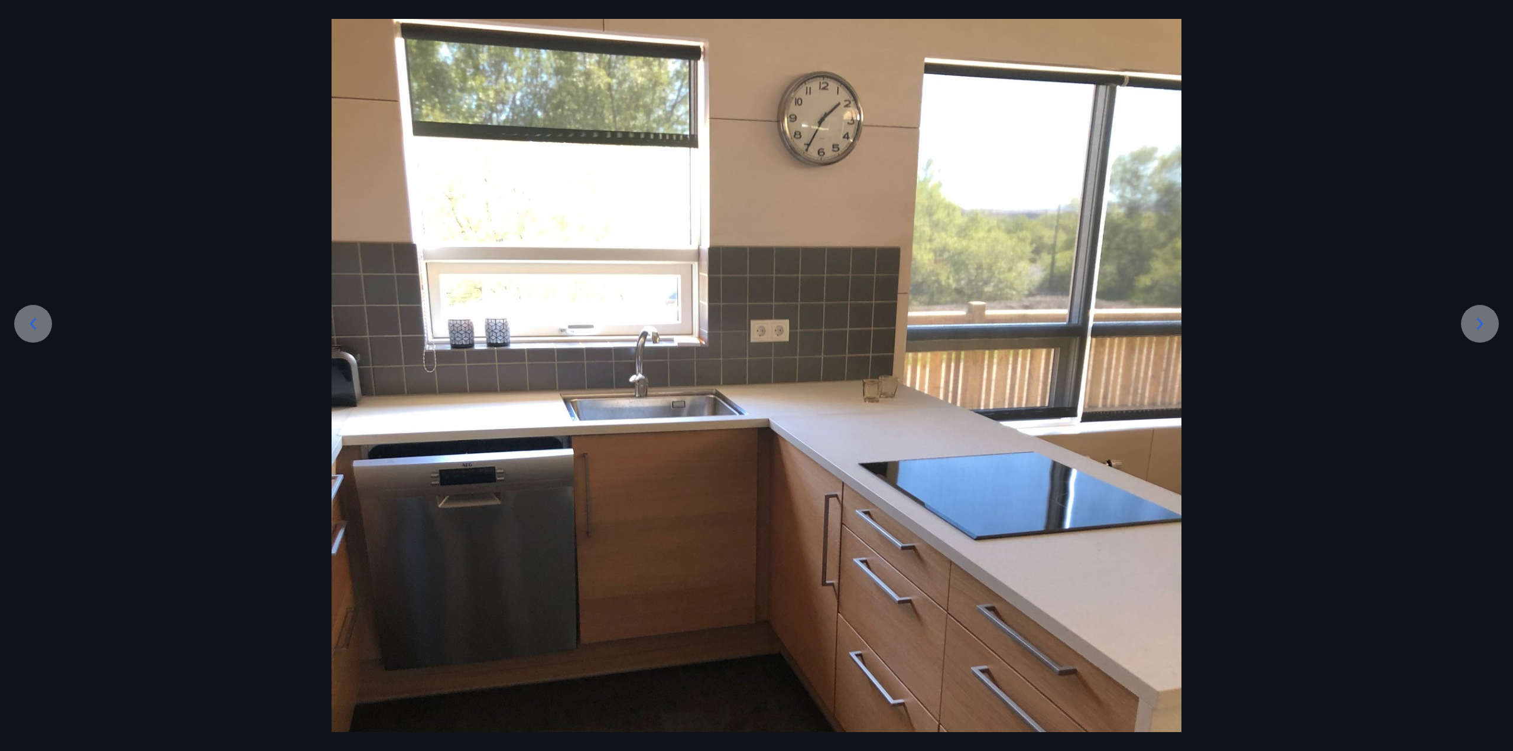
click at [1488, 324] on icon at bounding box center [1480, 324] width 19 height 19
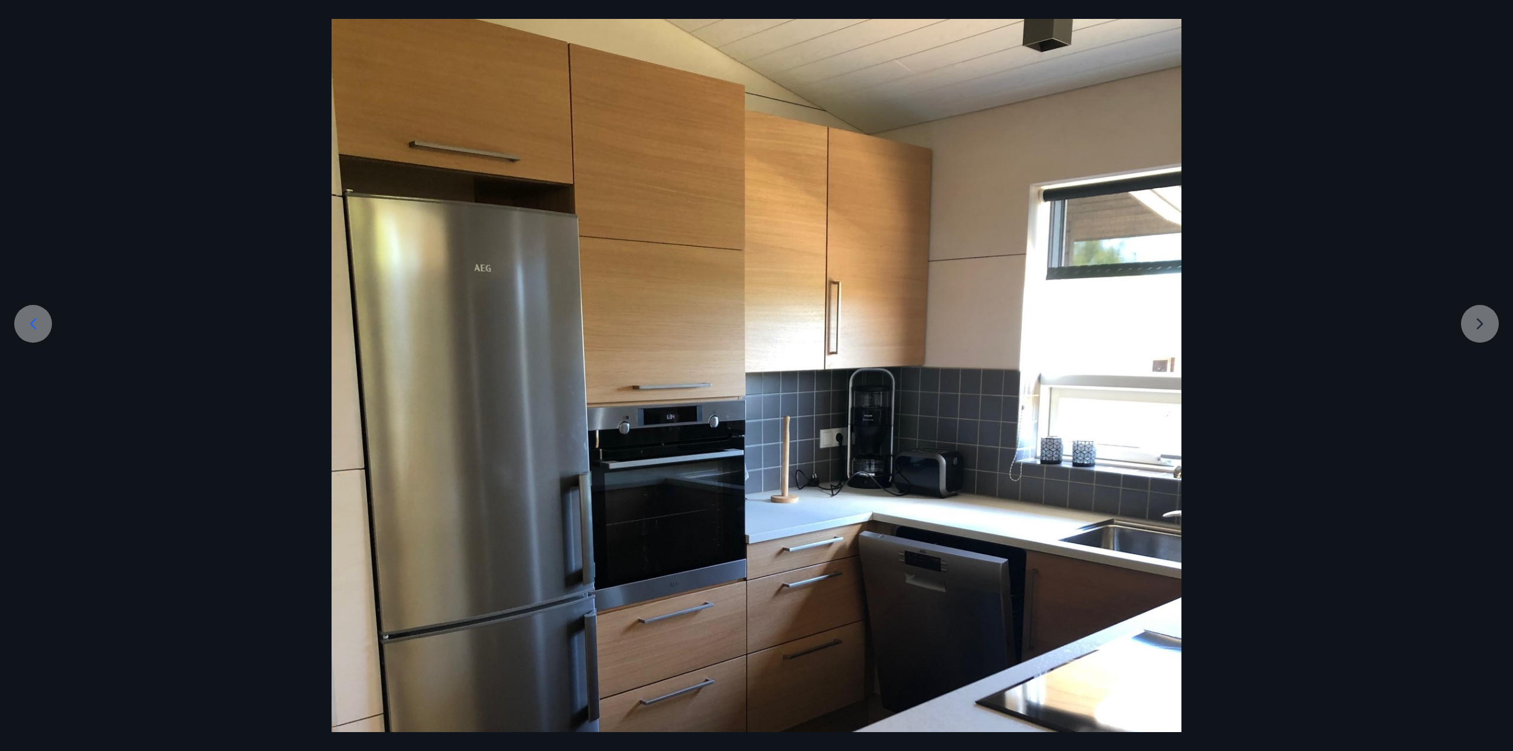
click at [1488, 324] on div at bounding box center [756, 514] width 1513 height 1133
click at [1283, 48] on div at bounding box center [756, 514] width 1513 height 1133
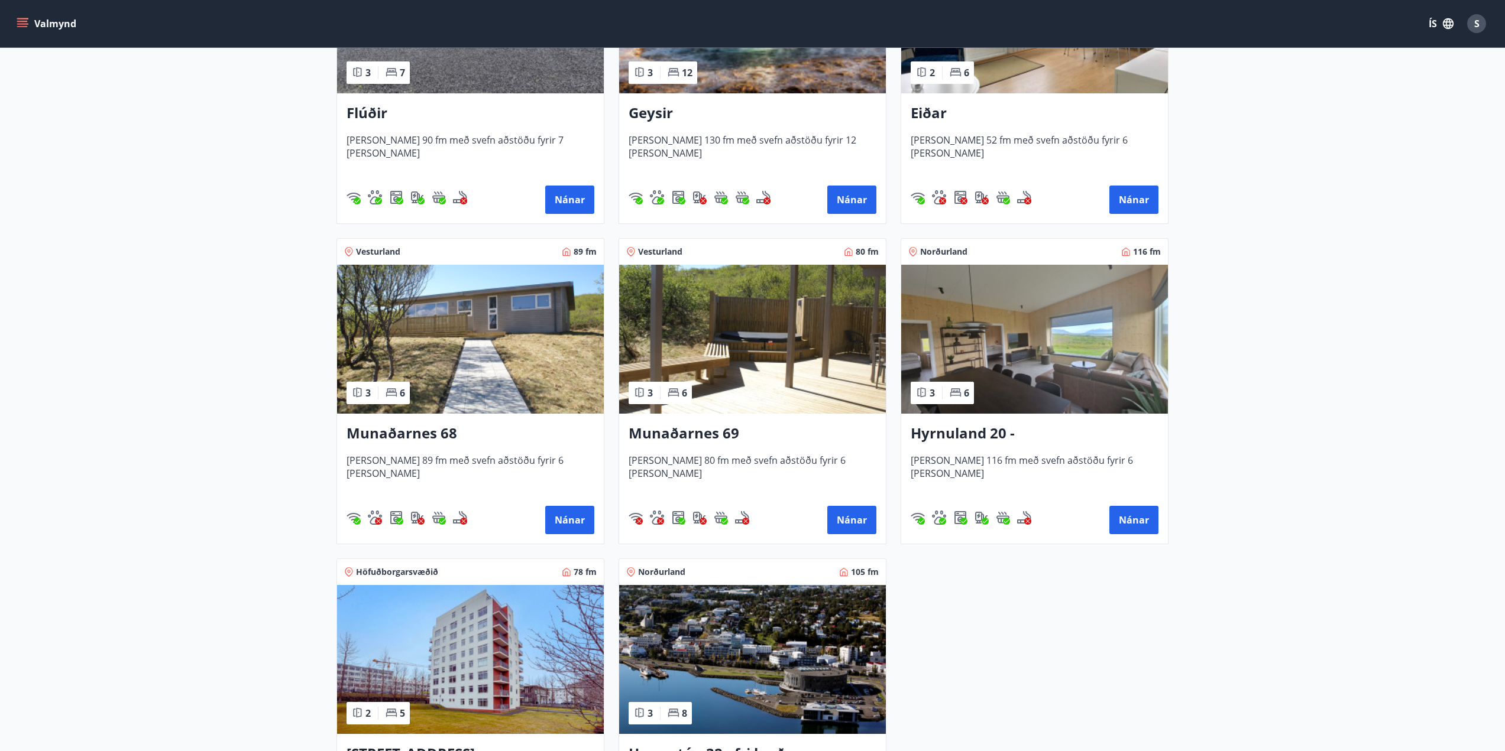
scroll to position [355, 0]
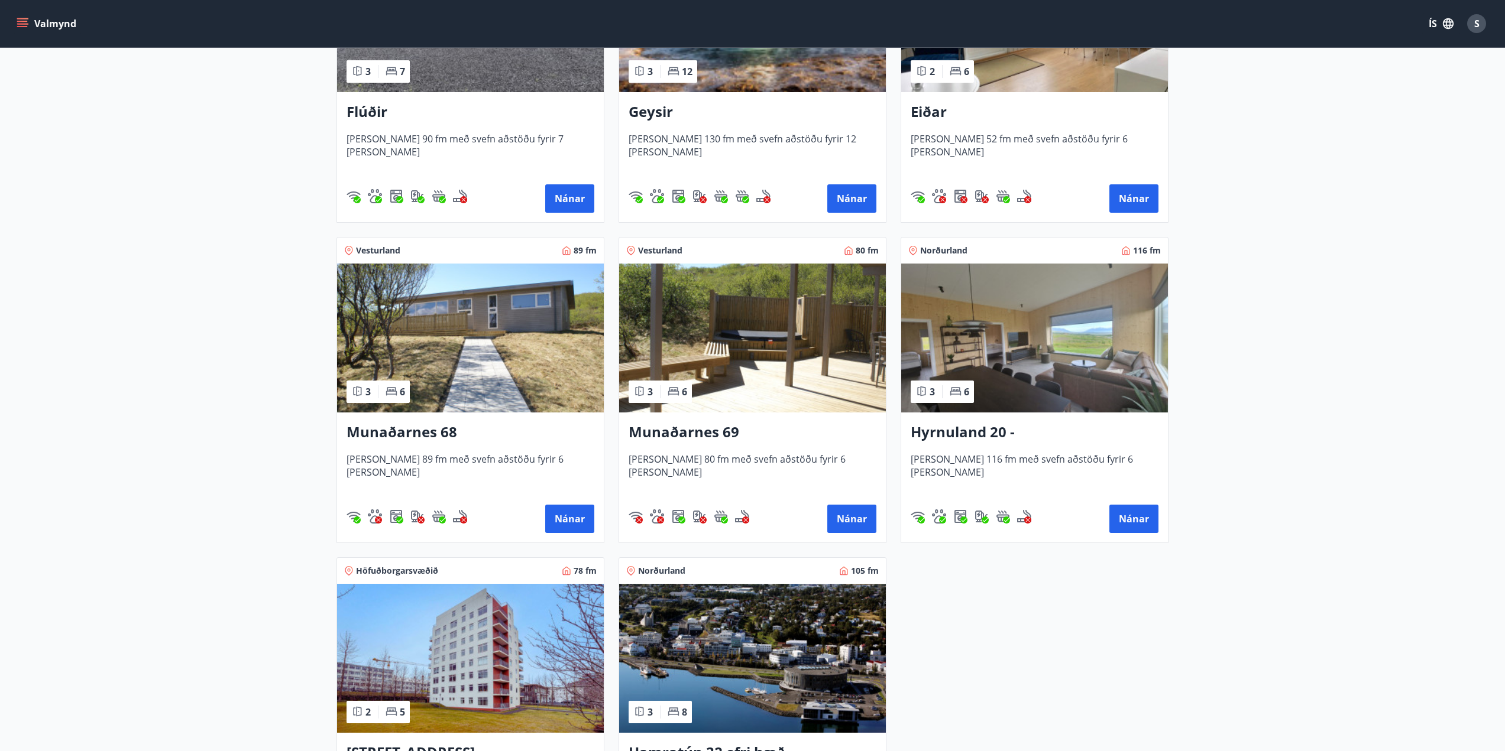
click at [422, 336] on img at bounding box center [470, 338] width 267 height 149
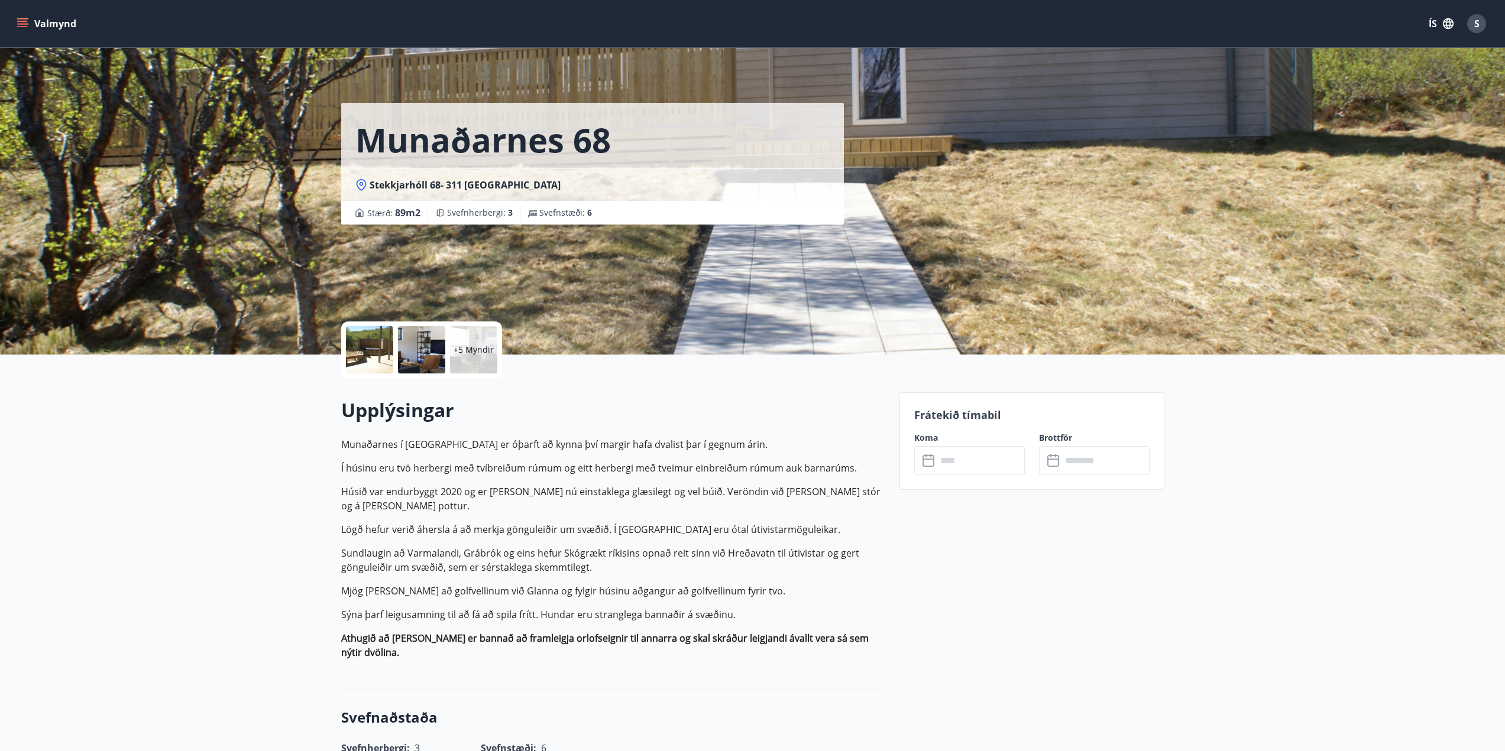
click at [367, 341] on div at bounding box center [369, 349] width 47 height 47
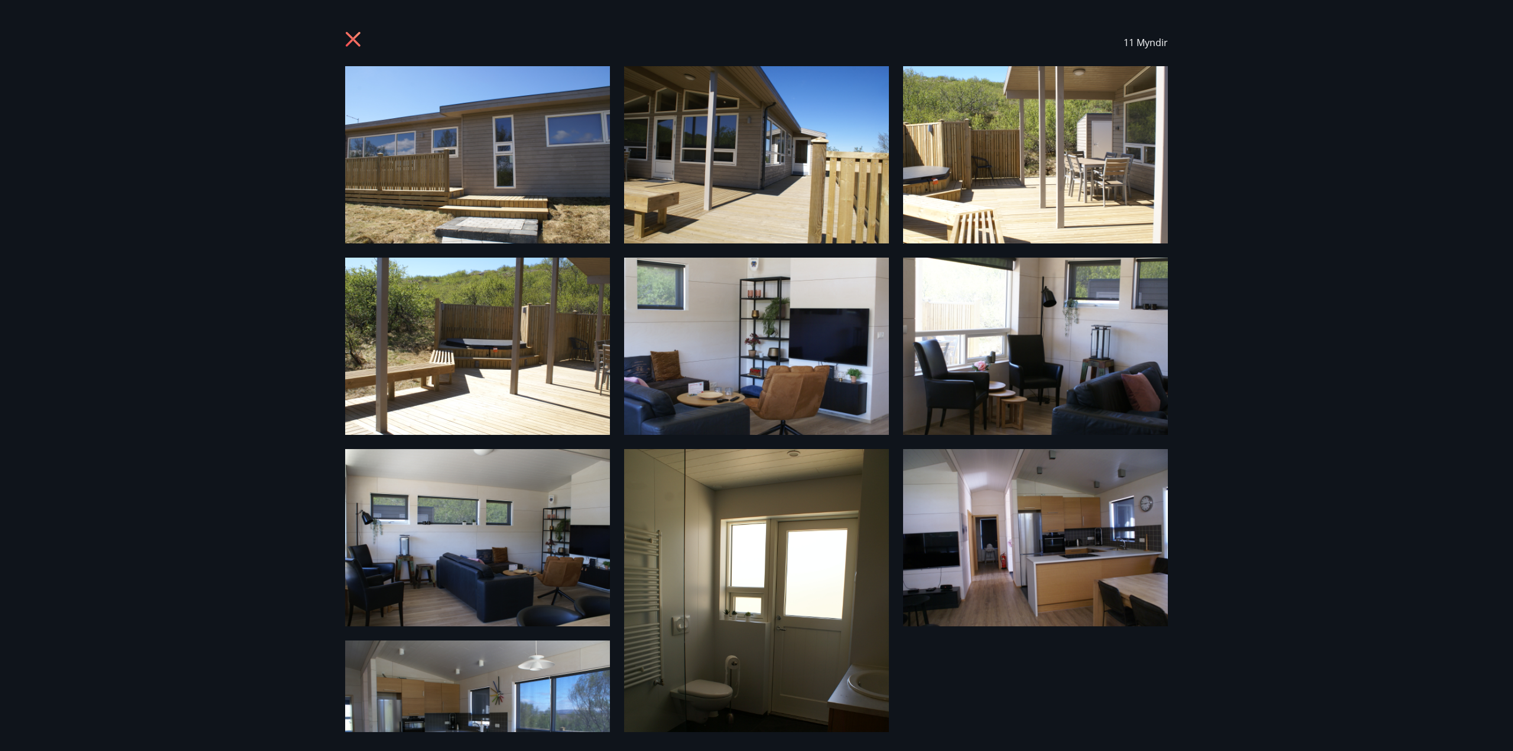
click at [475, 203] on img at bounding box center [477, 154] width 265 height 177
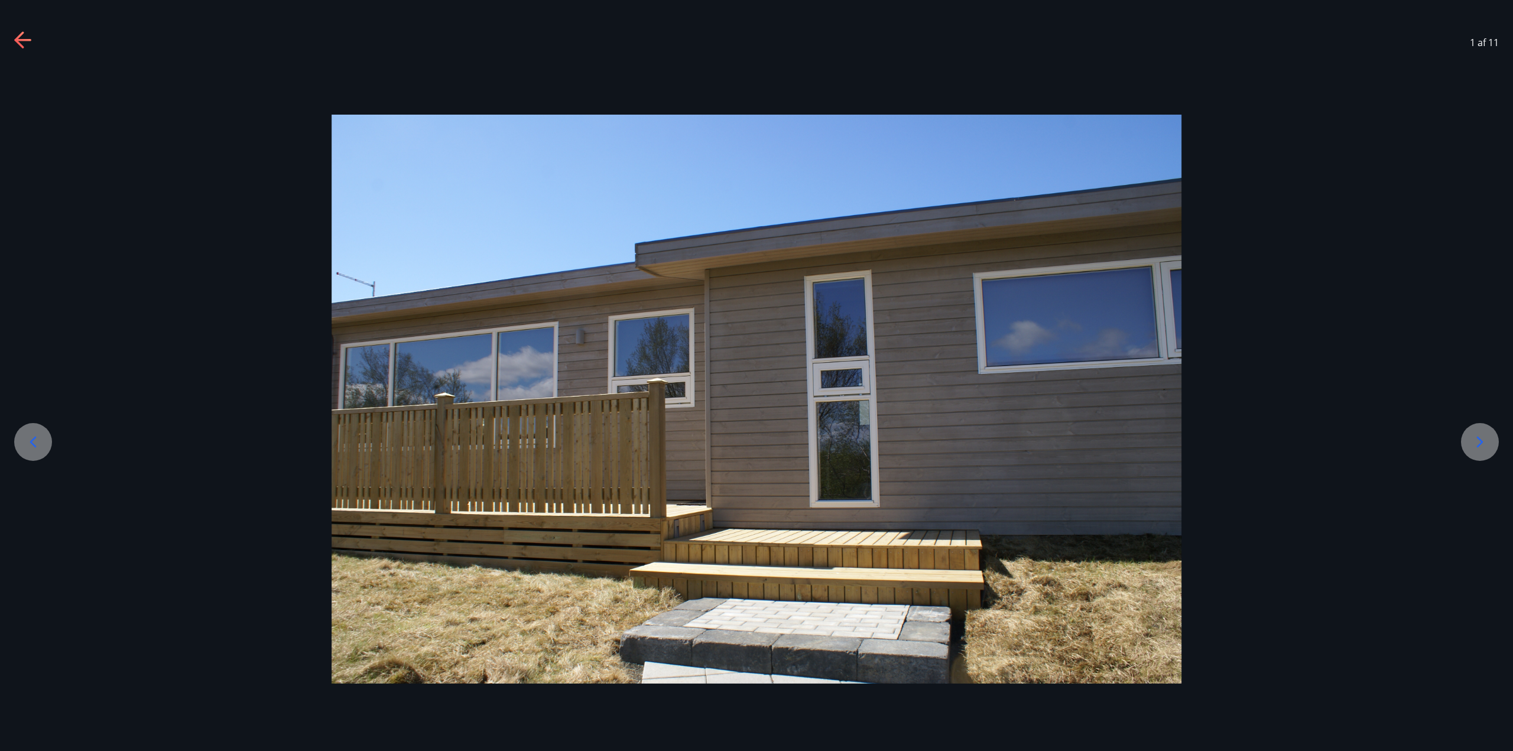
click at [1482, 439] on icon at bounding box center [1480, 442] width 19 height 19
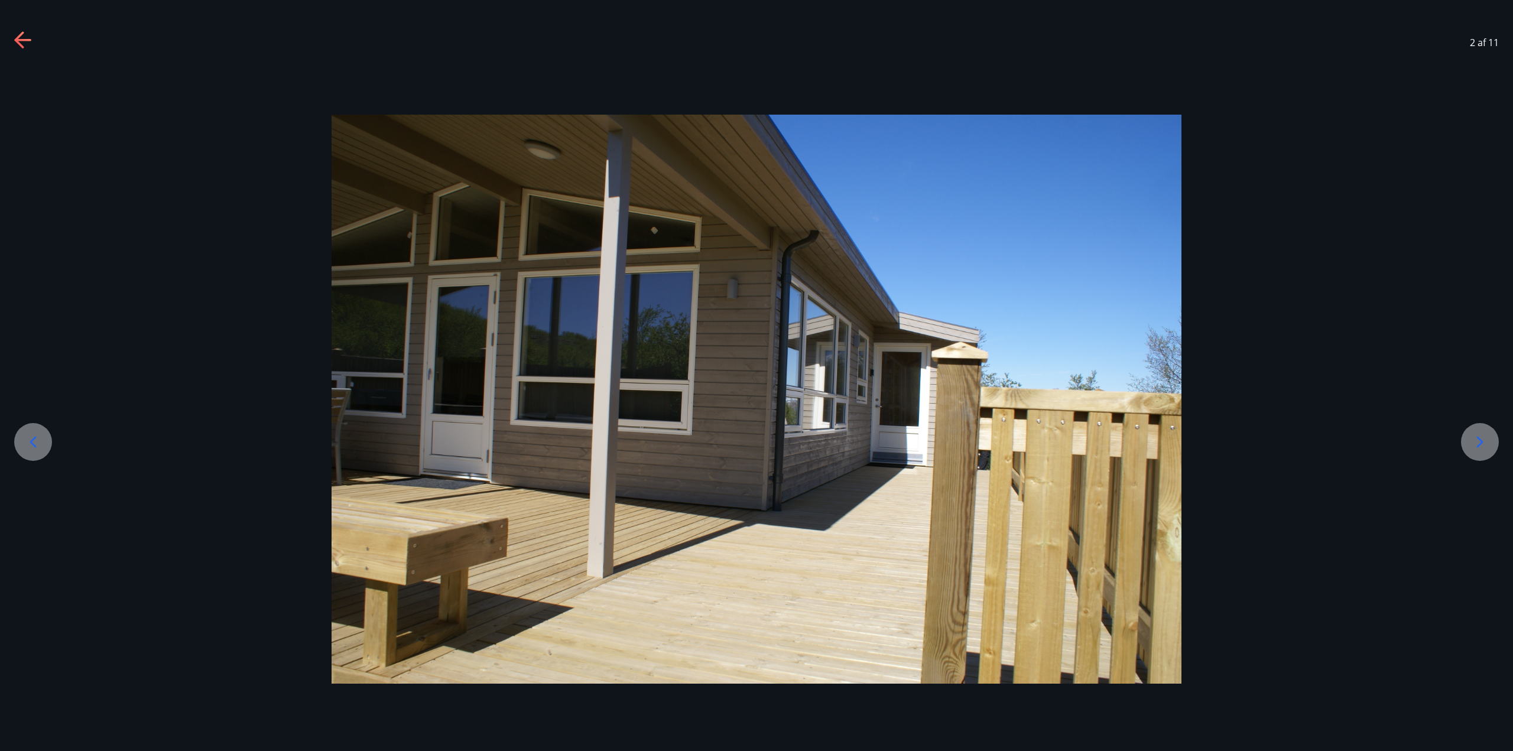
click at [1477, 435] on icon at bounding box center [1480, 442] width 19 height 19
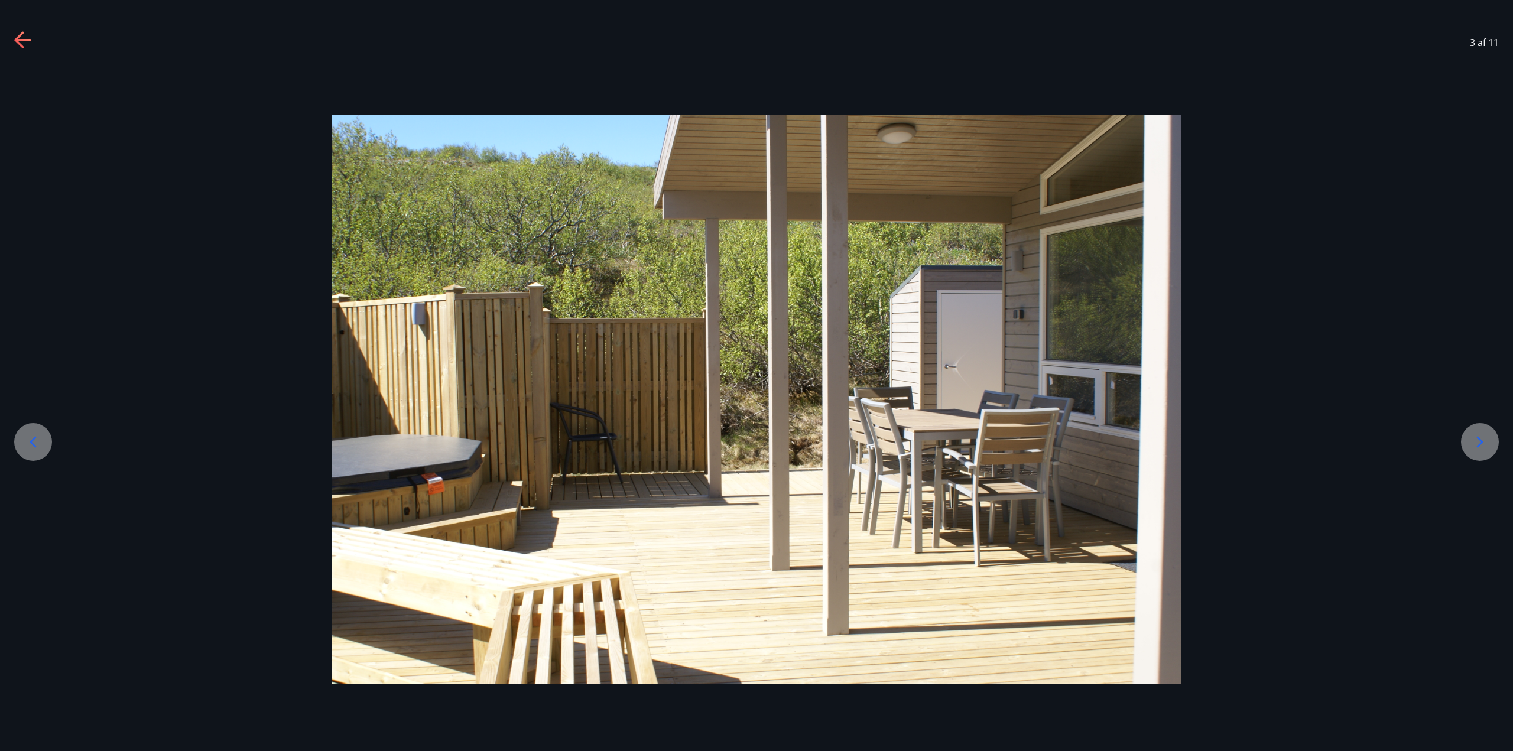
click at [1477, 435] on icon at bounding box center [1480, 442] width 19 height 19
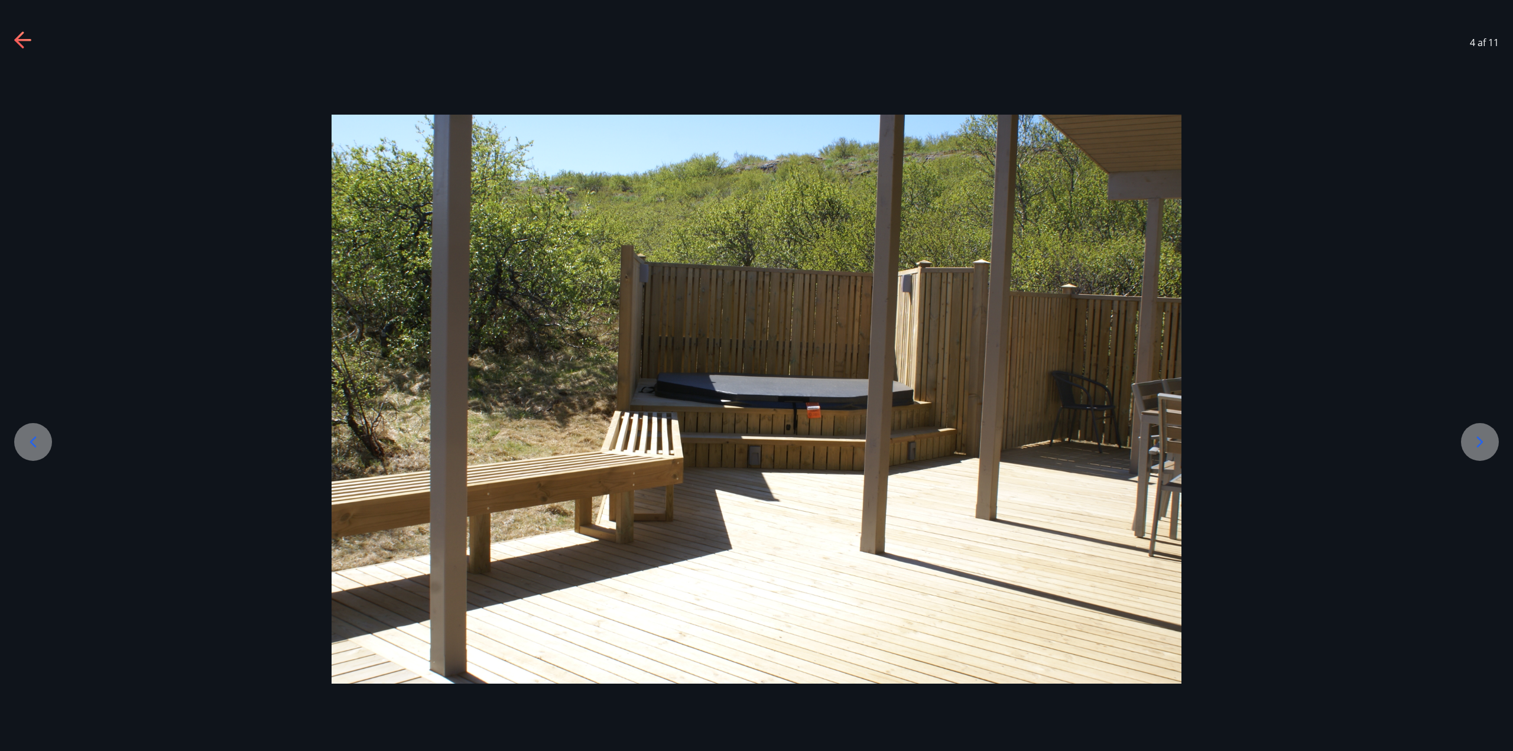
click at [1477, 435] on icon at bounding box center [1480, 442] width 19 height 19
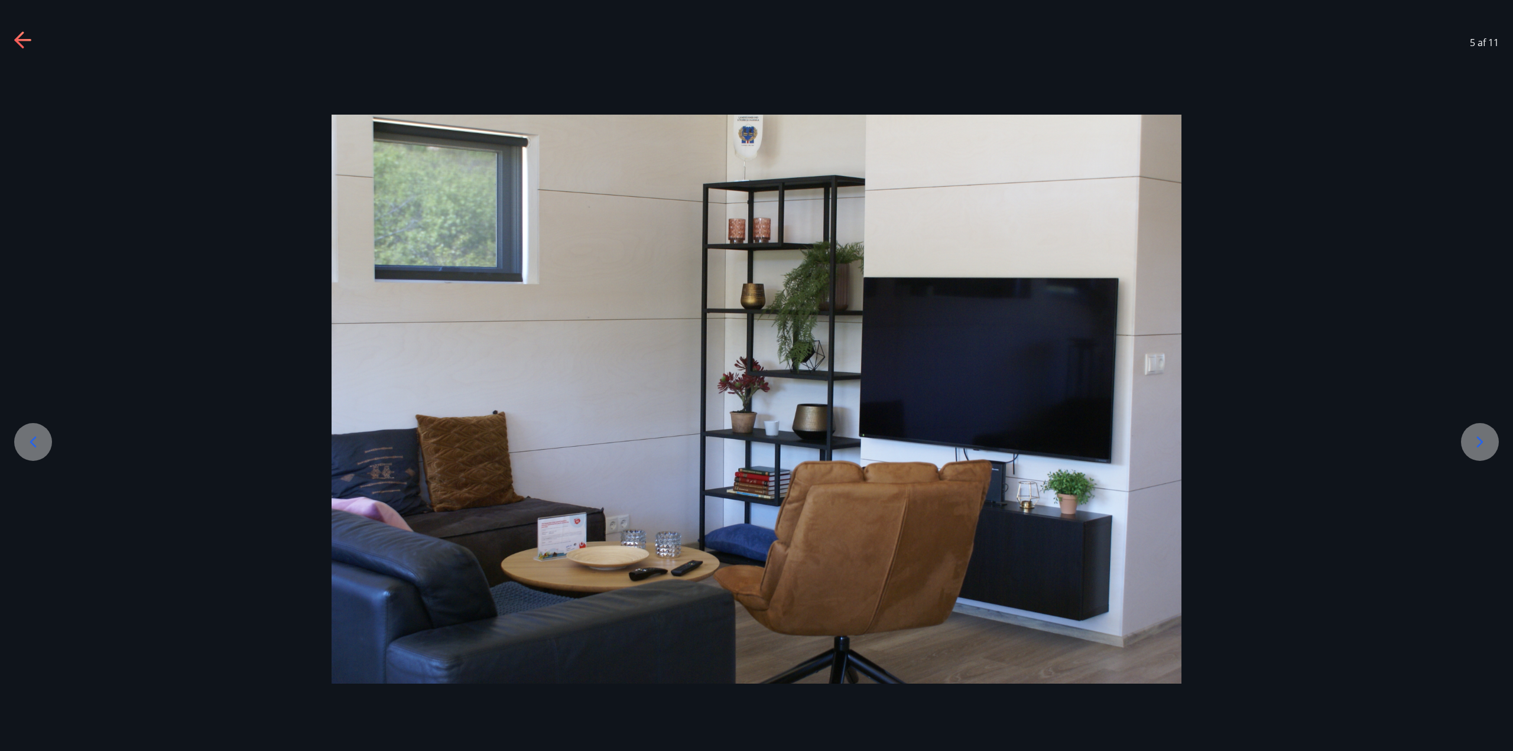
click at [1477, 435] on icon at bounding box center [1480, 442] width 19 height 19
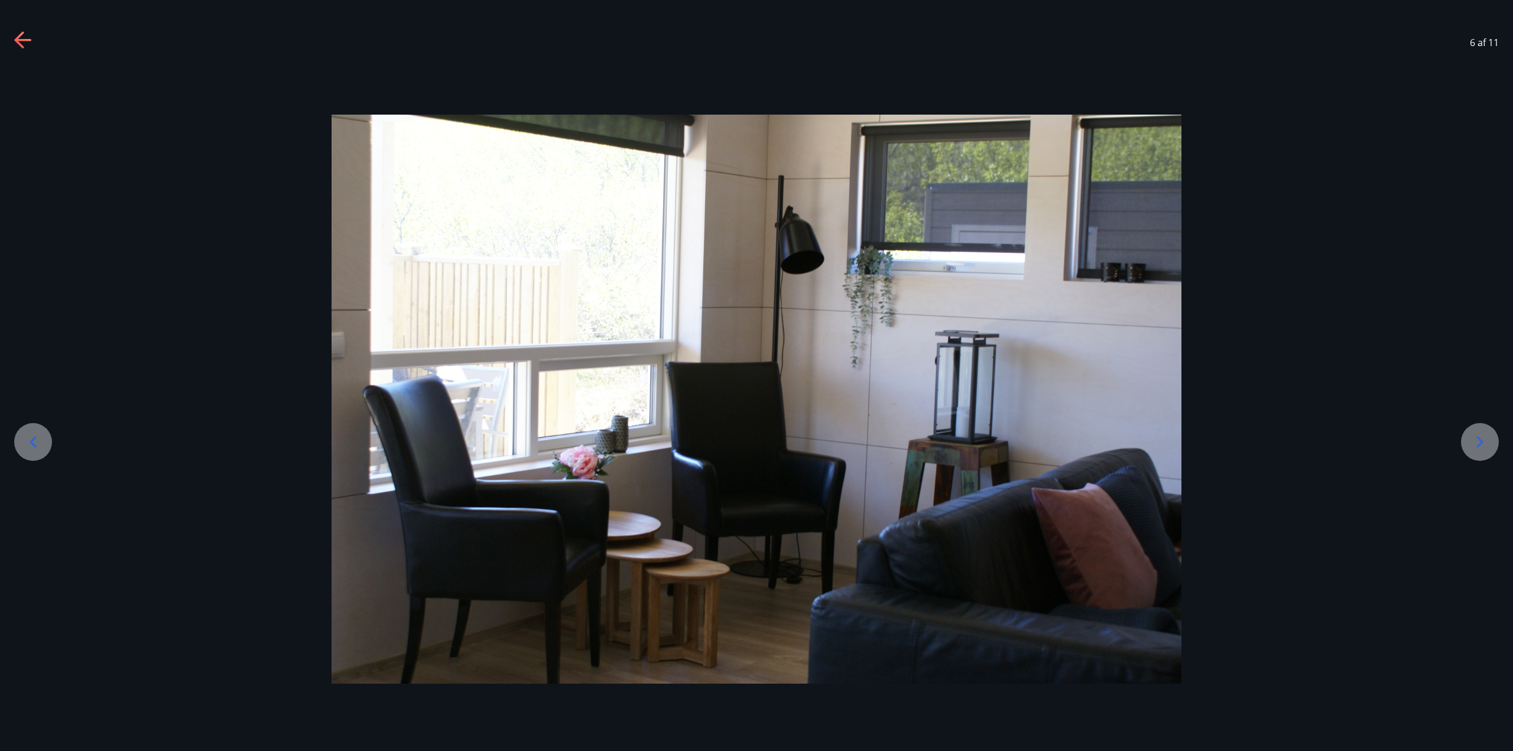
click at [1477, 435] on icon at bounding box center [1480, 442] width 19 height 19
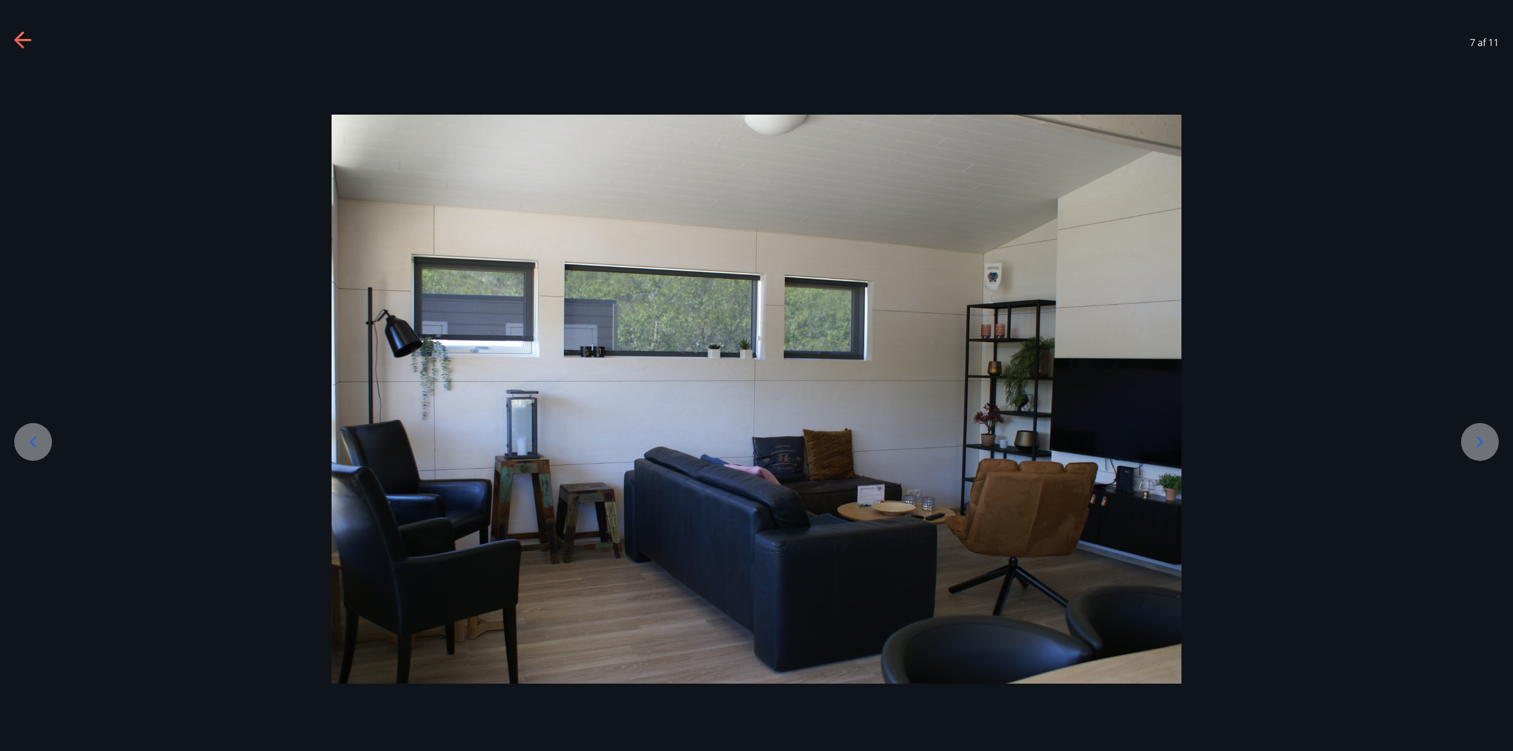
click at [1477, 435] on icon at bounding box center [1480, 442] width 19 height 19
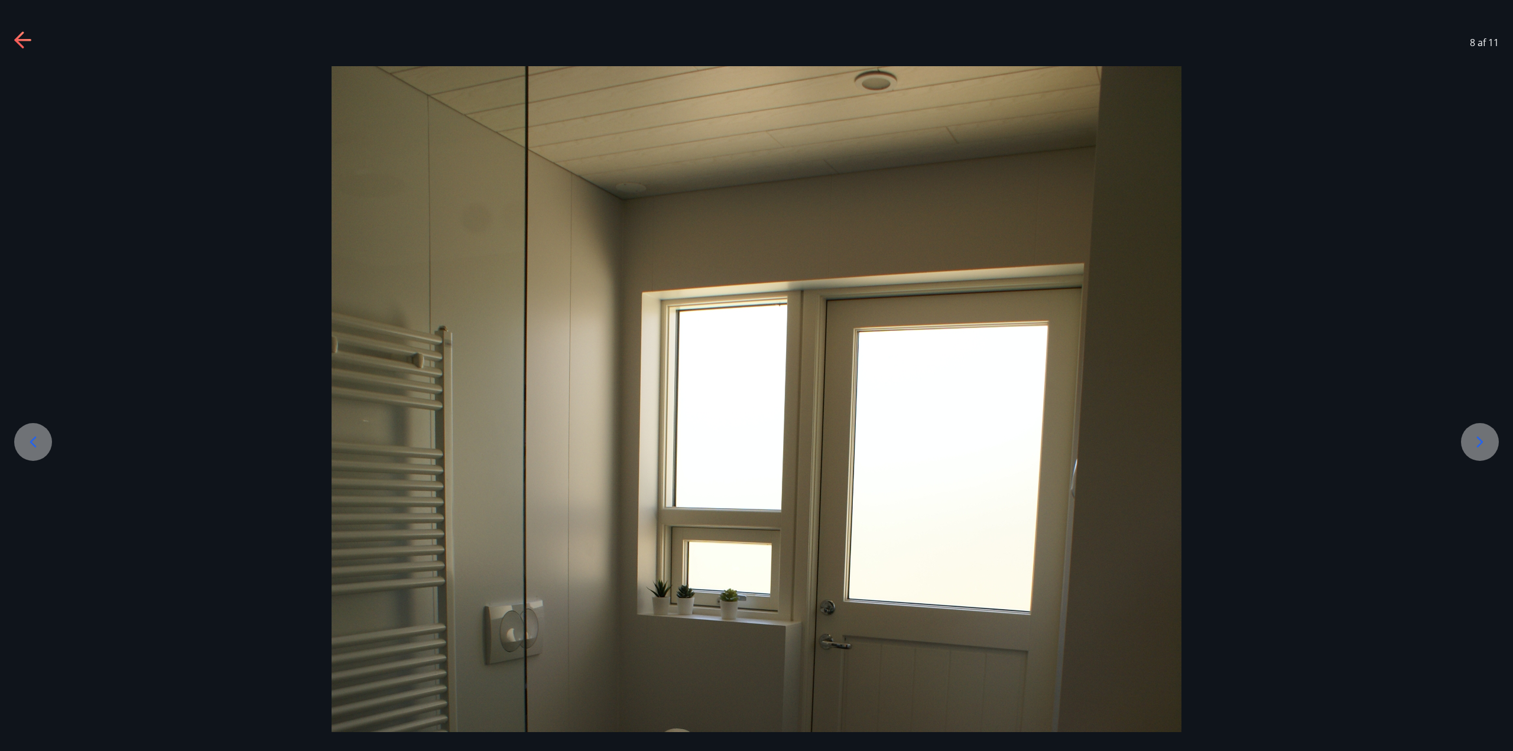
click at [1477, 435] on icon at bounding box center [1480, 442] width 19 height 19
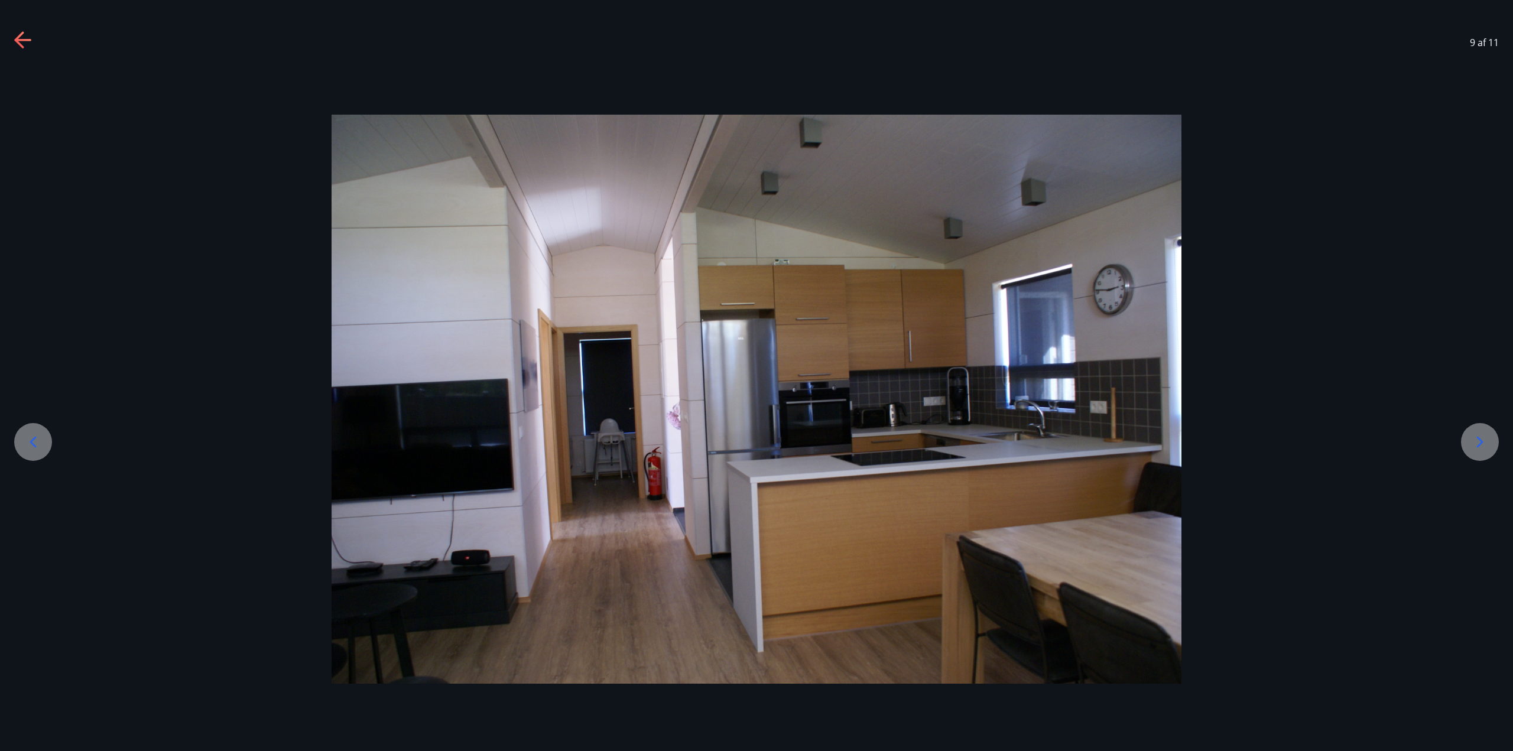
click at [1477, 435] on icon at bounding box center [1480, 442] width 19 height 19
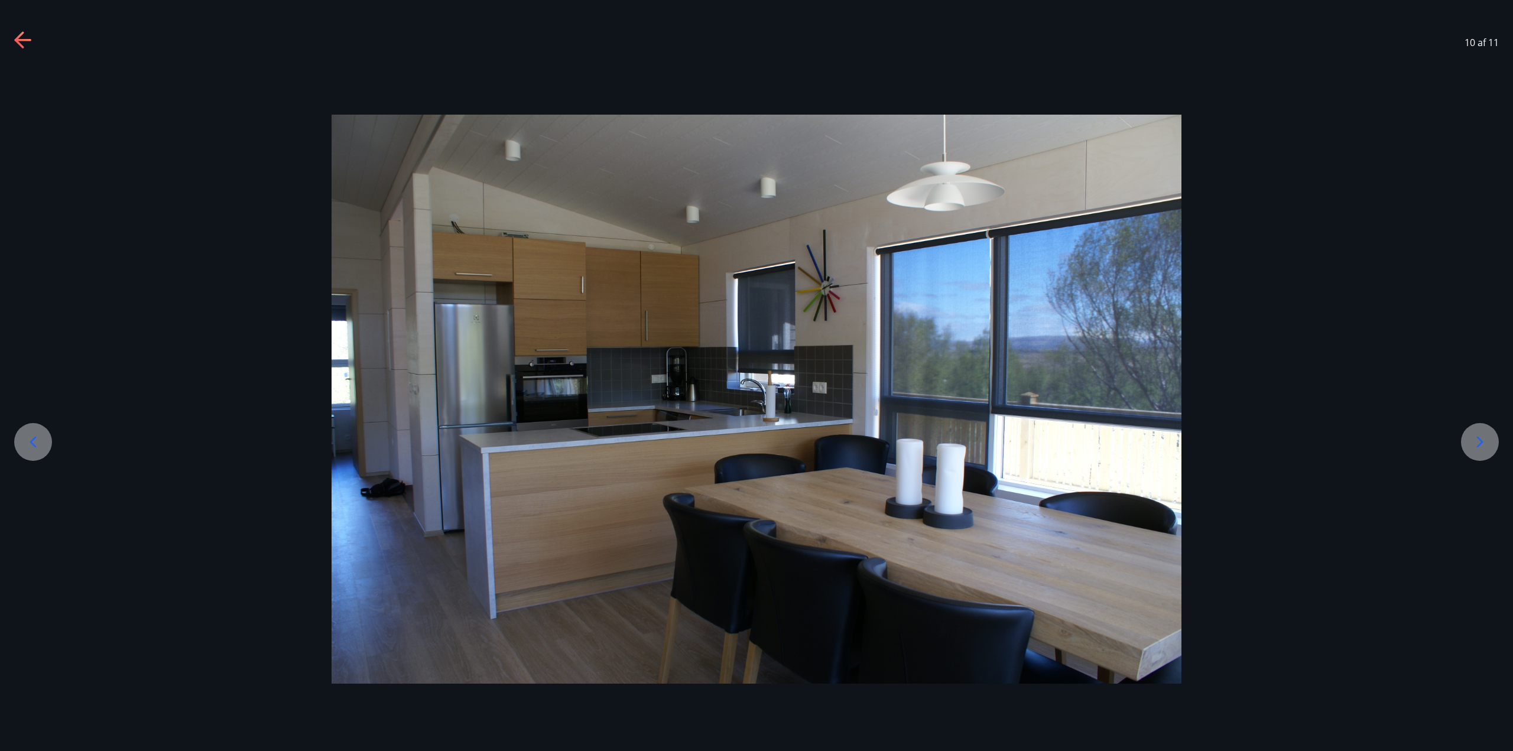
click at [1477, 435] on icon at bounding box center [1480, 442] width 19 height 19
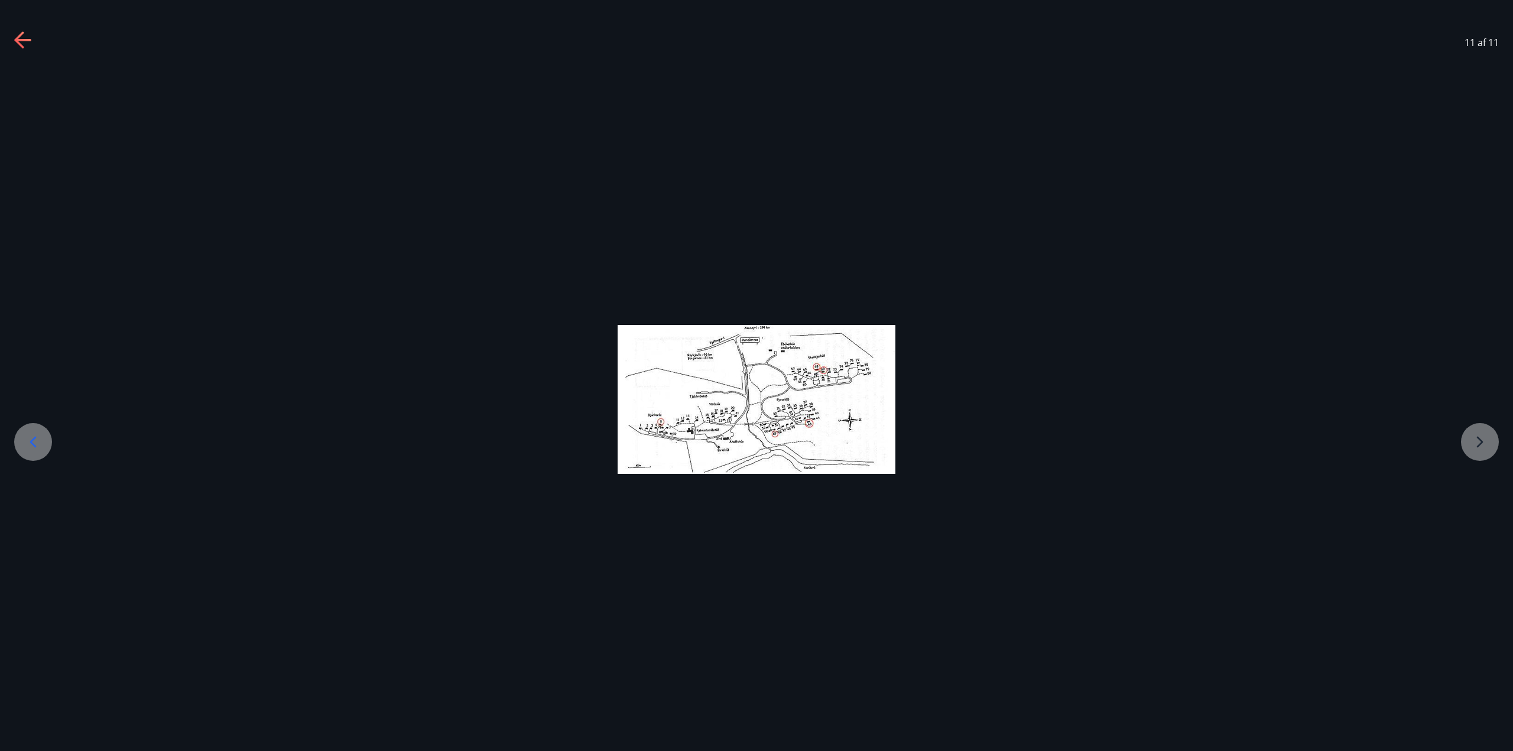
click at [23, 435] on div at bounding box center [33, 442] width 38 height 38
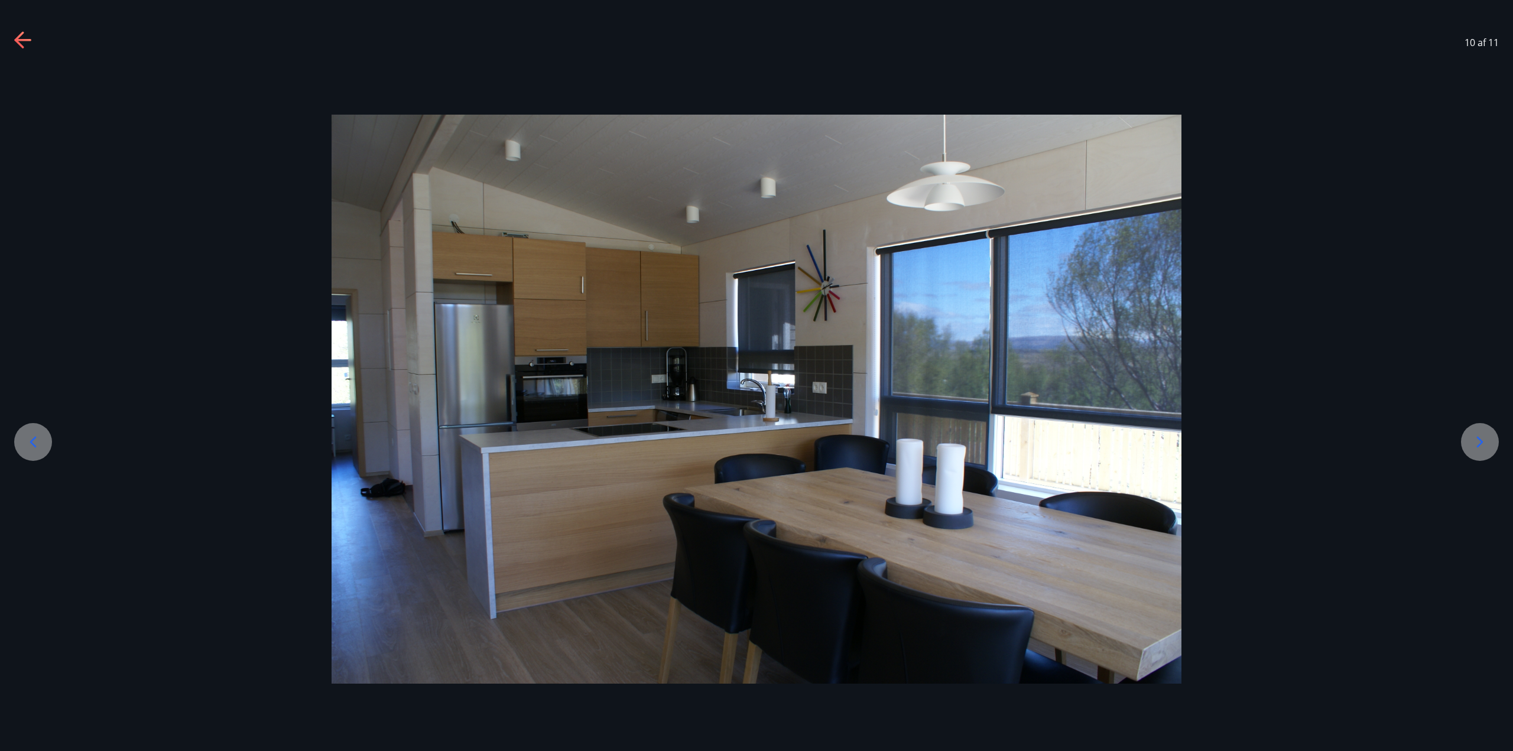
click at [1483, 440] on icon at bounding box center [1480, 442] width 19 height 19
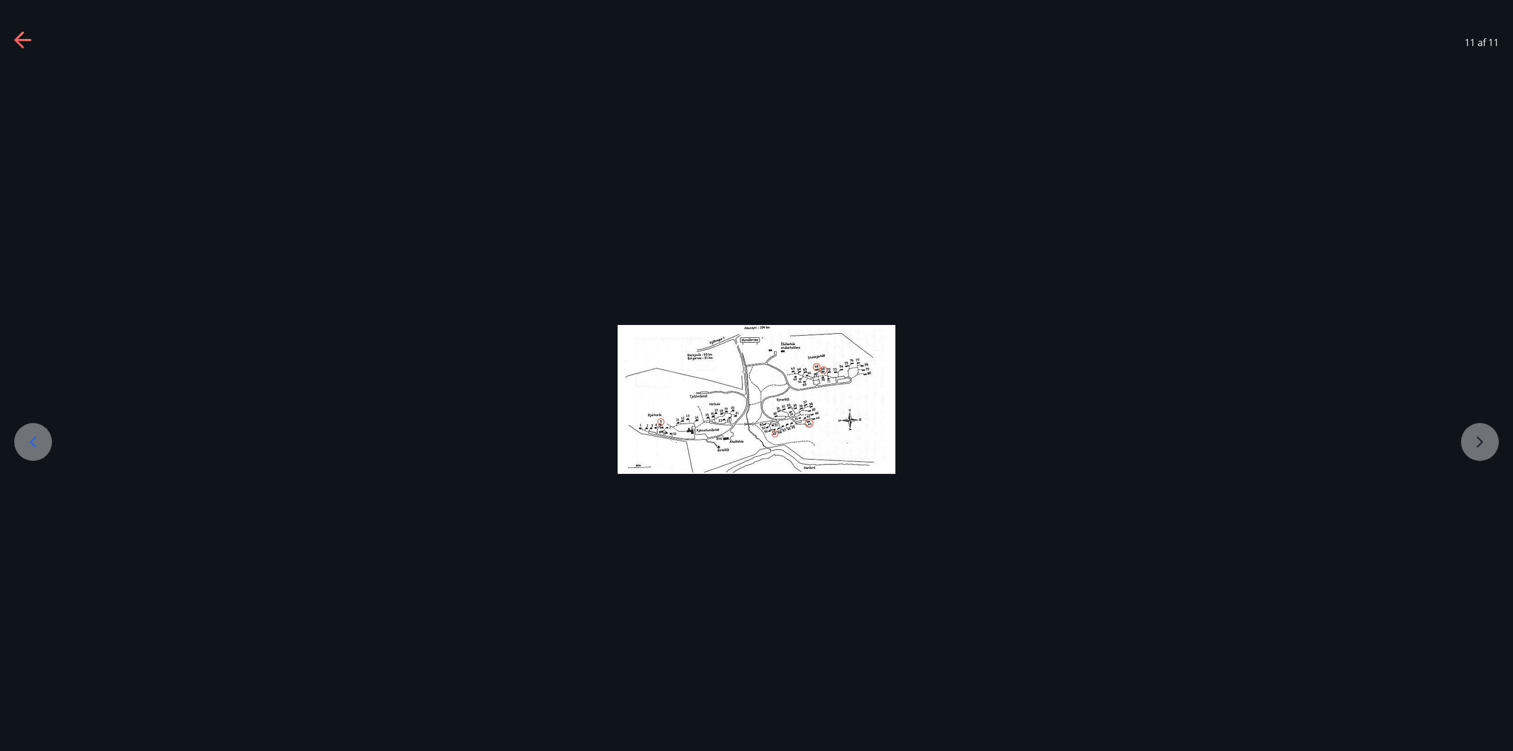
click at [1483, 440] on div at bounding box center [756, 399] width 1513 height 149
click at [14, 41] on icon at bounding box center [23, 40] width 19 height 19
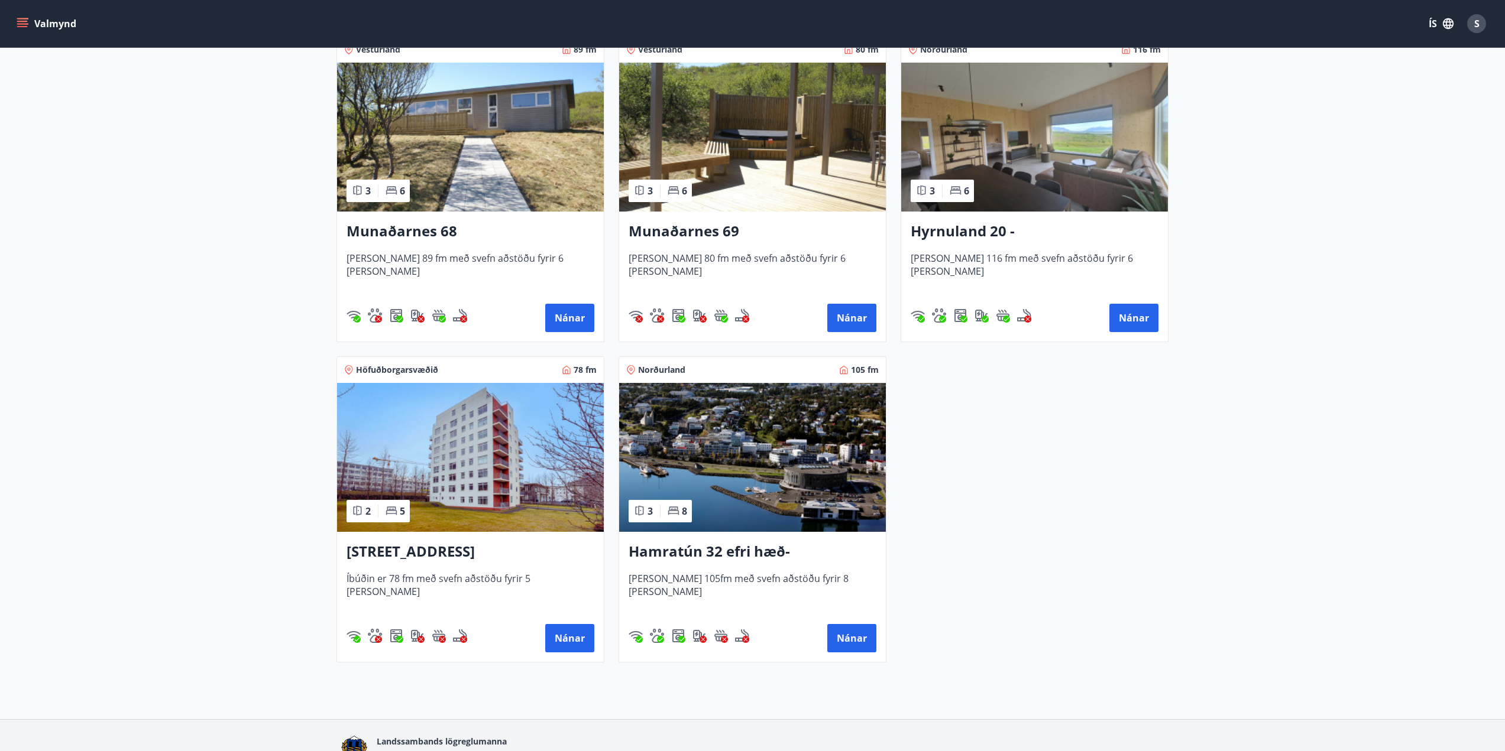
scroll to position [591, 0]
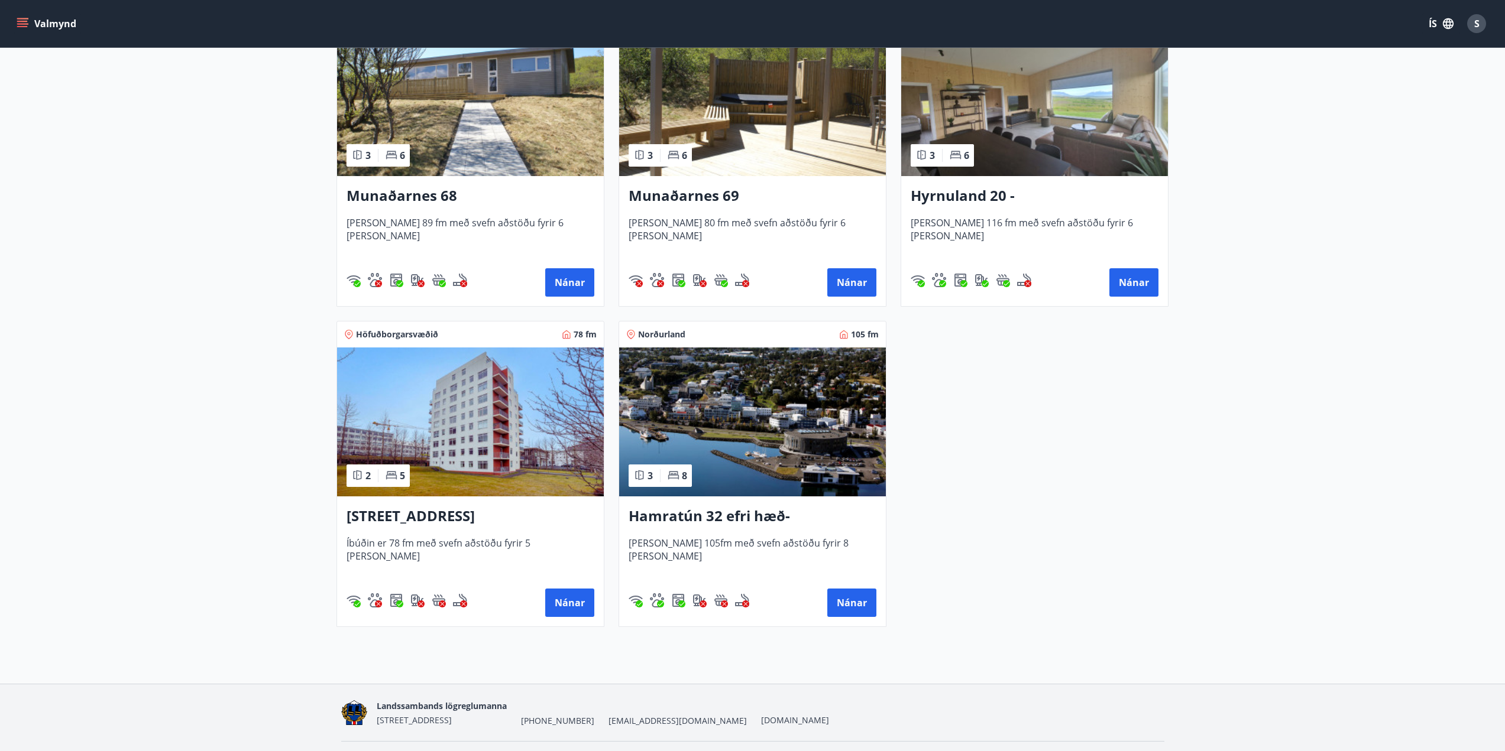
click at [766, 420] on img at bounding box center [752, 422] width 267 height 149
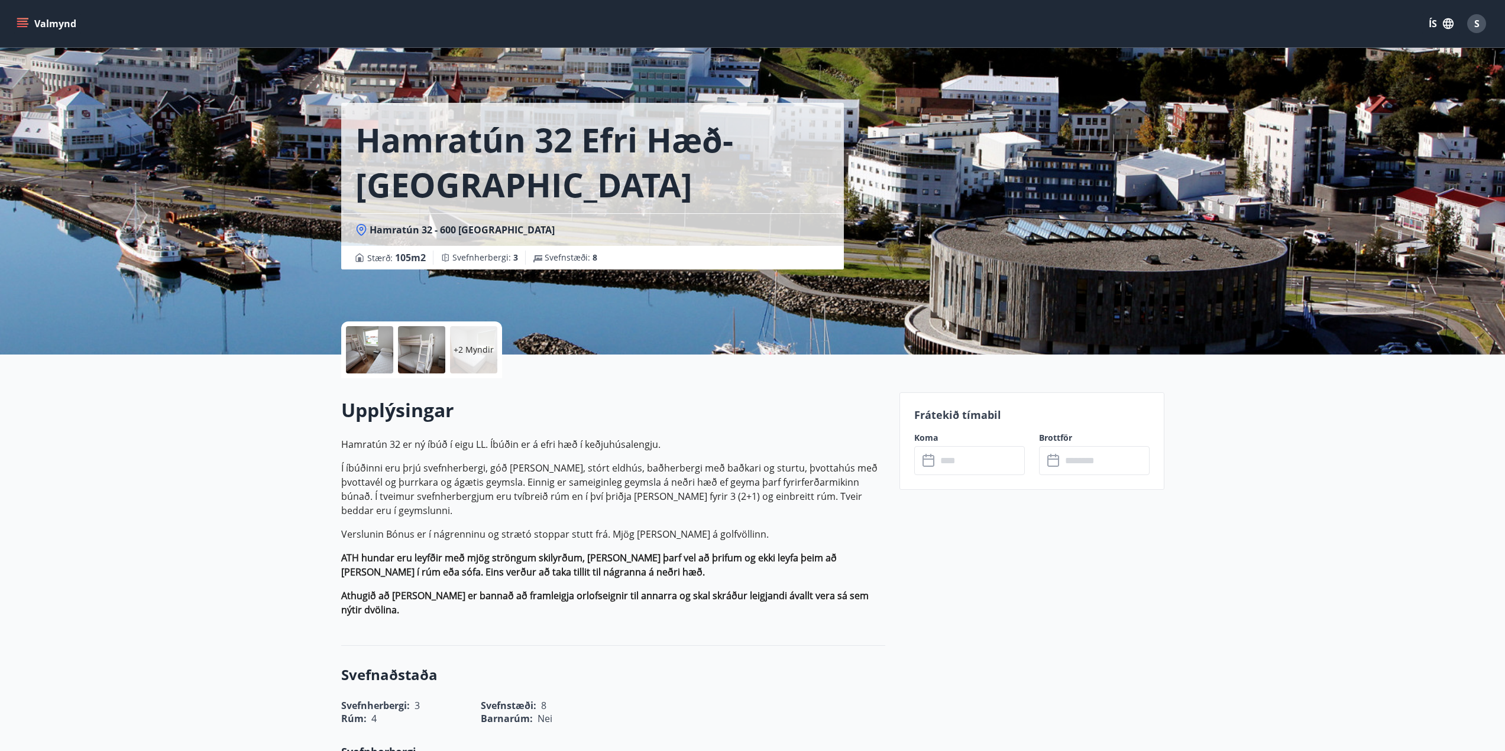
click at [364, 356] on div at bounding box center [369, 349] width 47 height 47
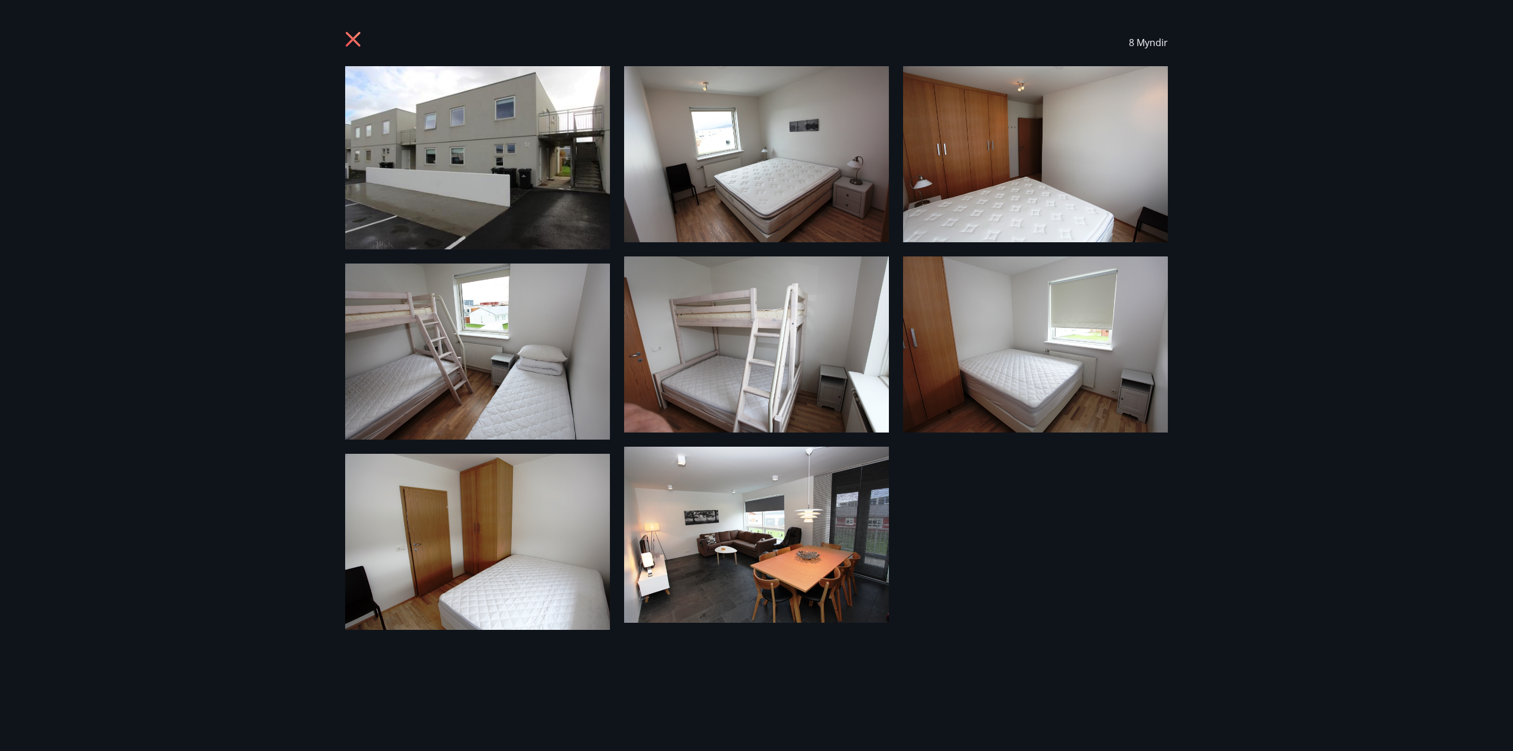
click at [510, 205] on img at bounding box center [477, 157] width 265 height 183
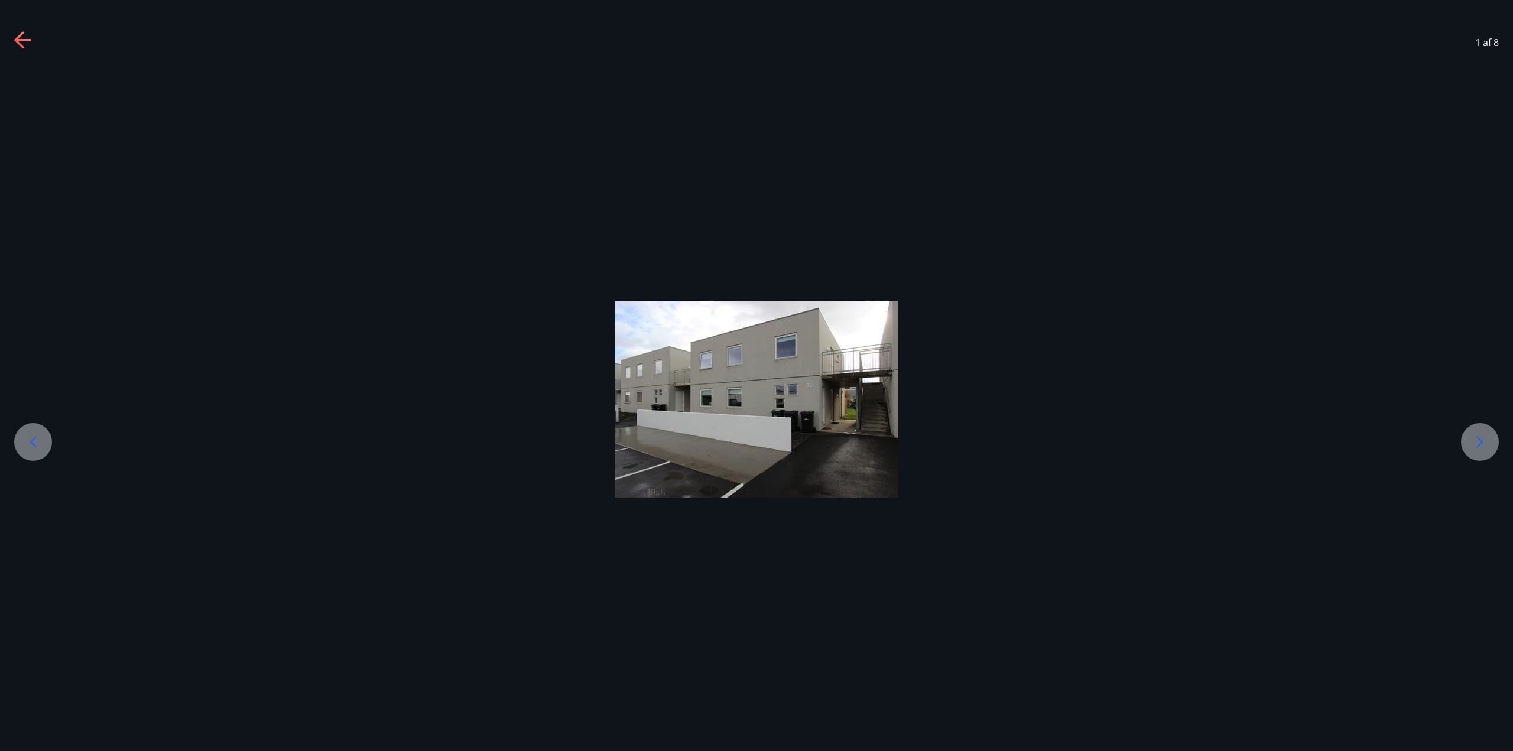
click at [1480, 441] on icon at bounding box center [1480, 442] width 19 height 19
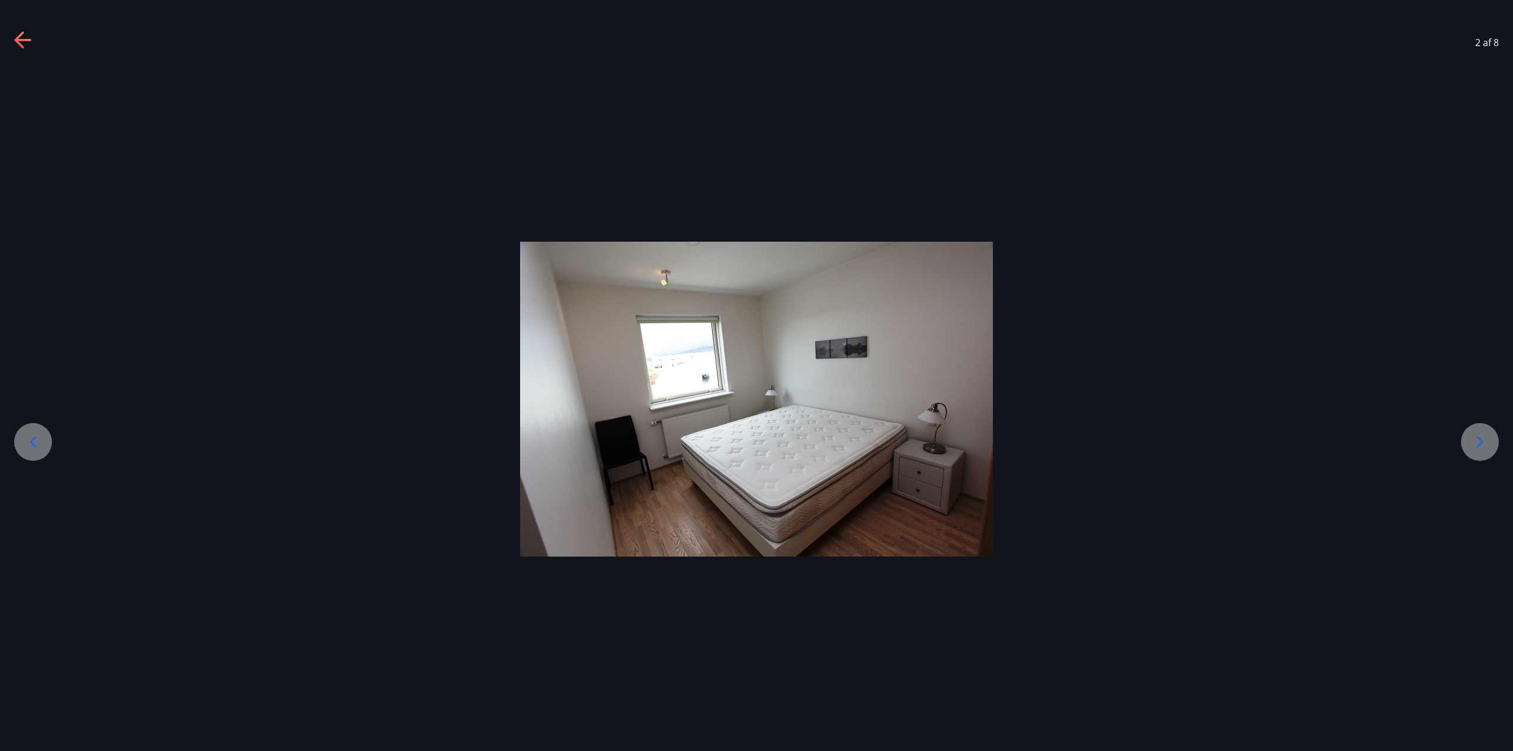
click at [1480, 441] on icon at bounding box center [1480, 442] width 19 height 19
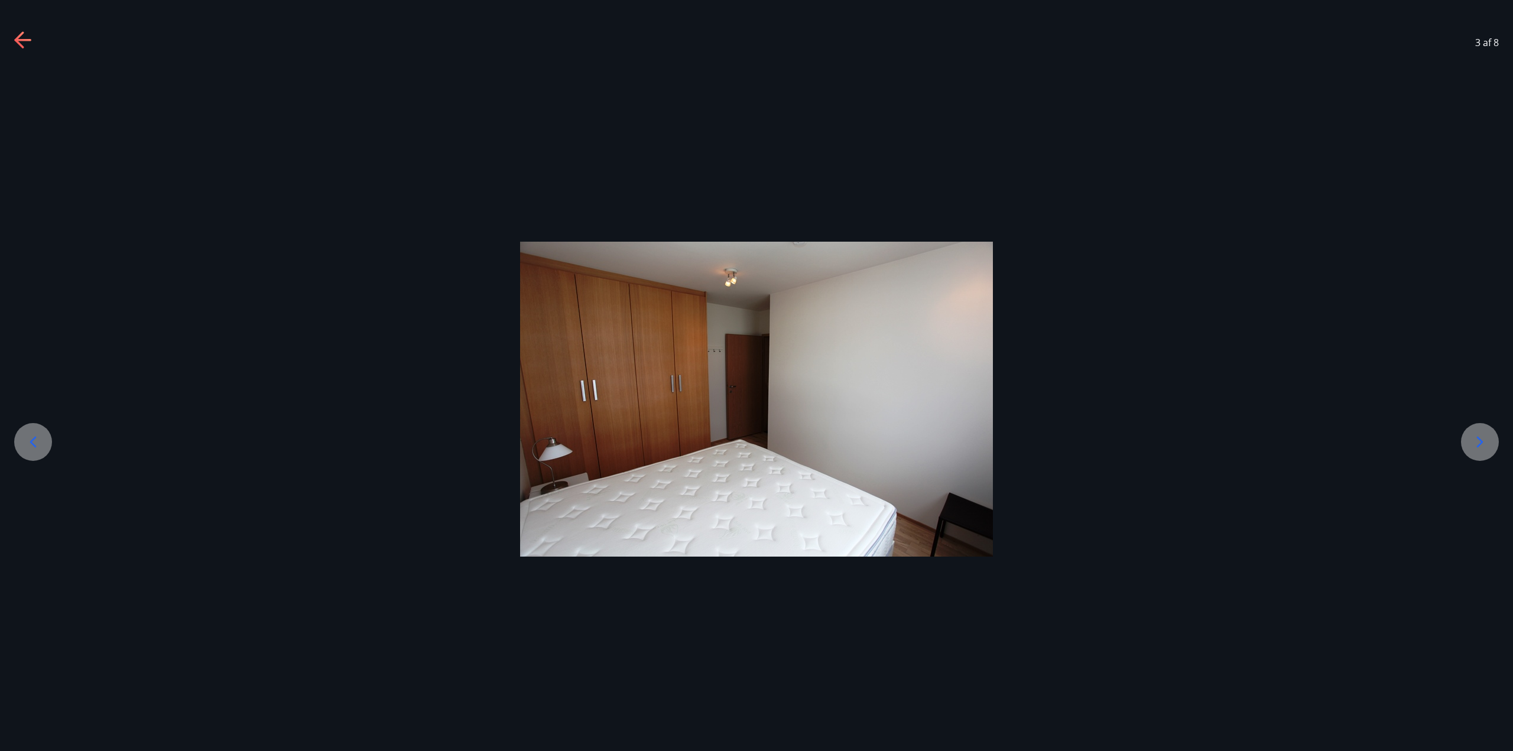
click at [1480, 441] on icon at bounding box center [1480, 442] width 19 height 19
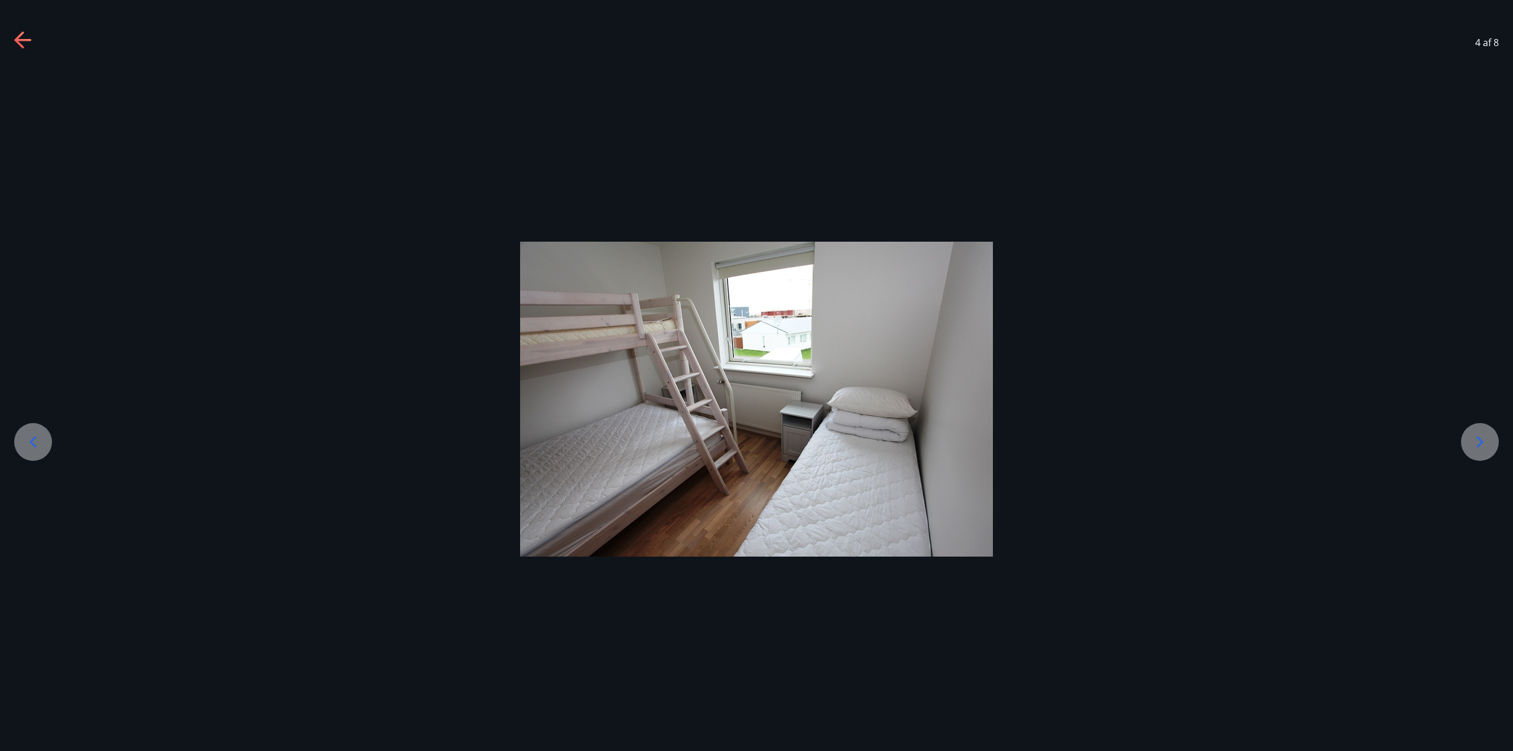
click at [1480, 441] on icon at bounding box center [1480, 442] width 19 height 19
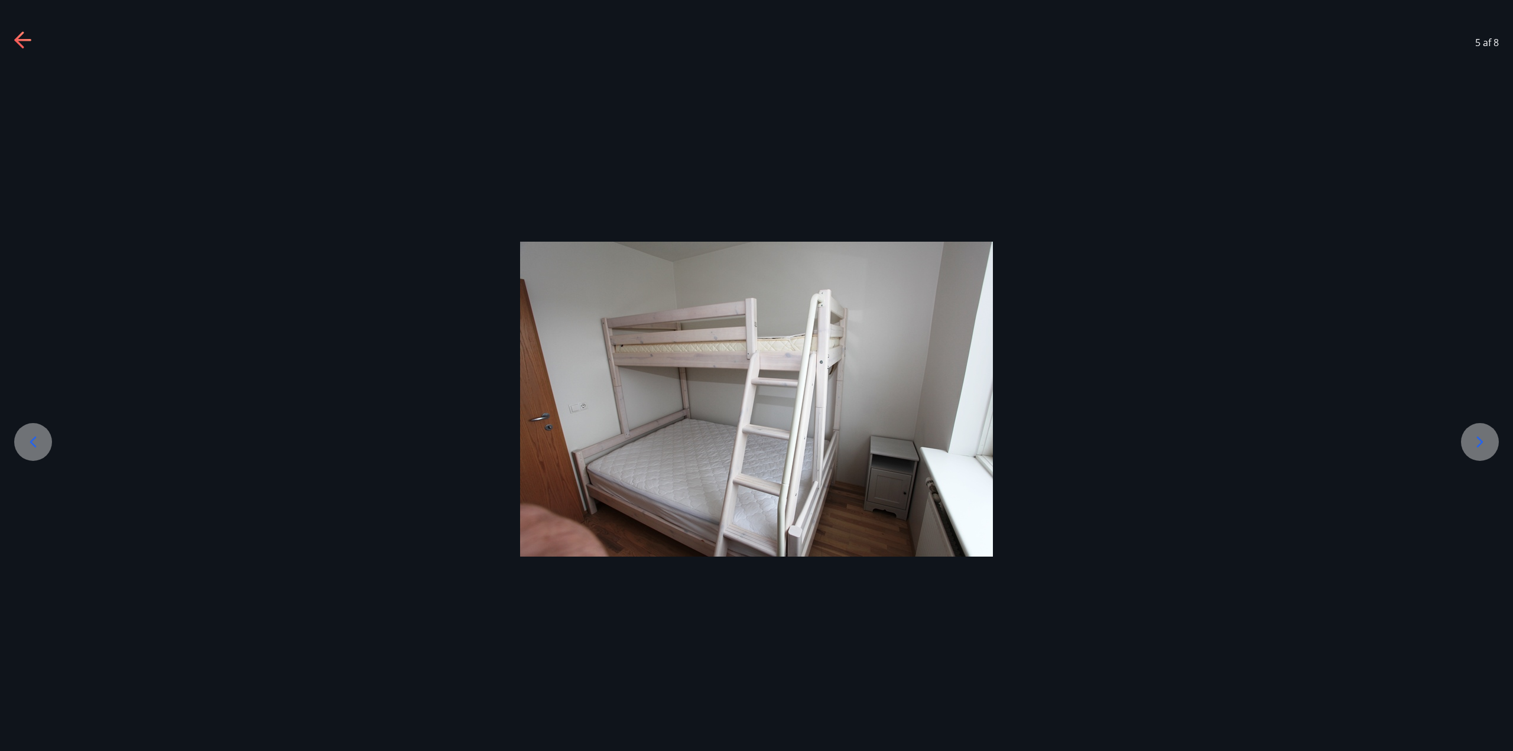
click at [20, 44] on icon at bounding box center [18, 39] width 9 height 17
